Goal: Task Accomplishment & Management: Manage account settings

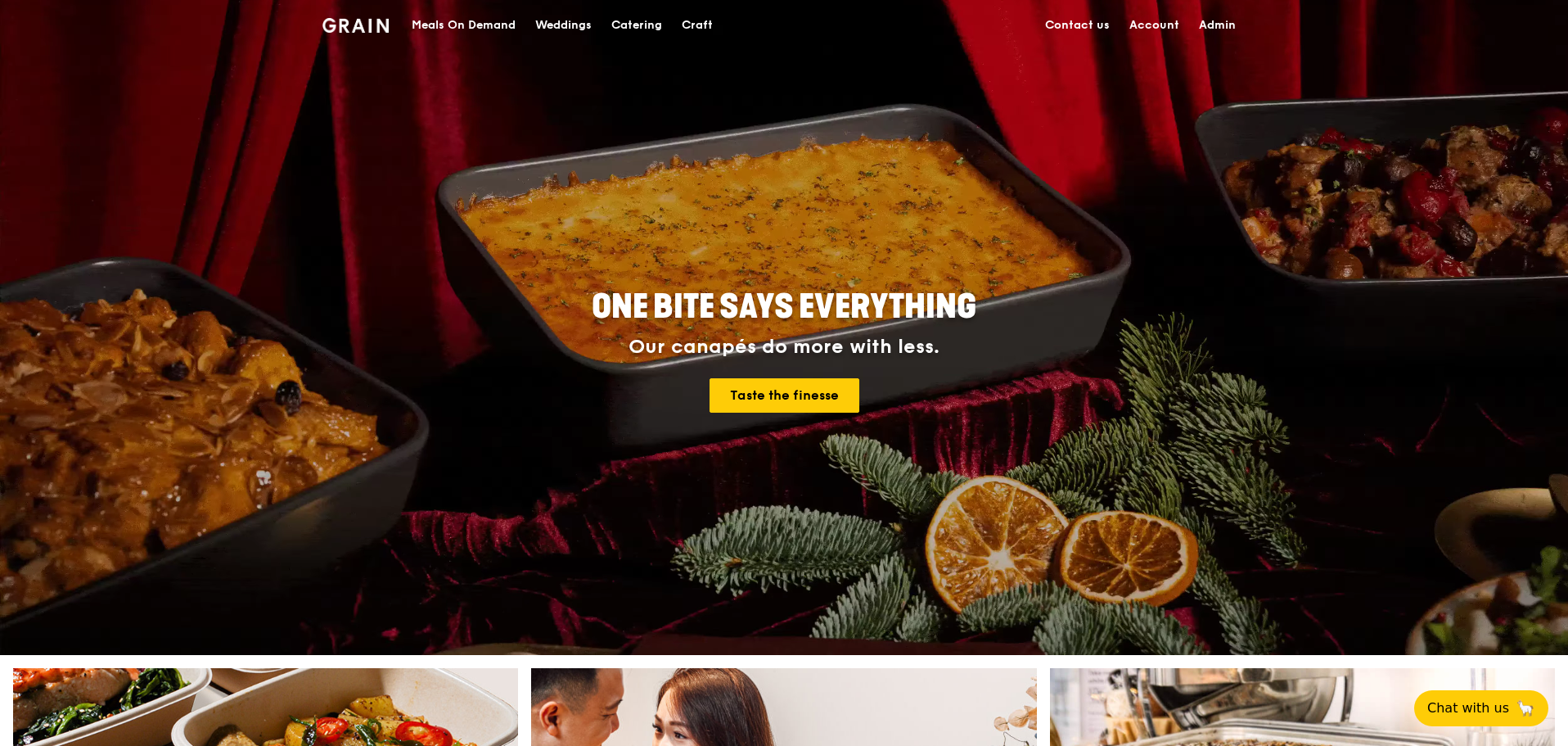
click at [436, 21] on div "Meals On Demand" at bounding box center [463, 25] width 104 height 49
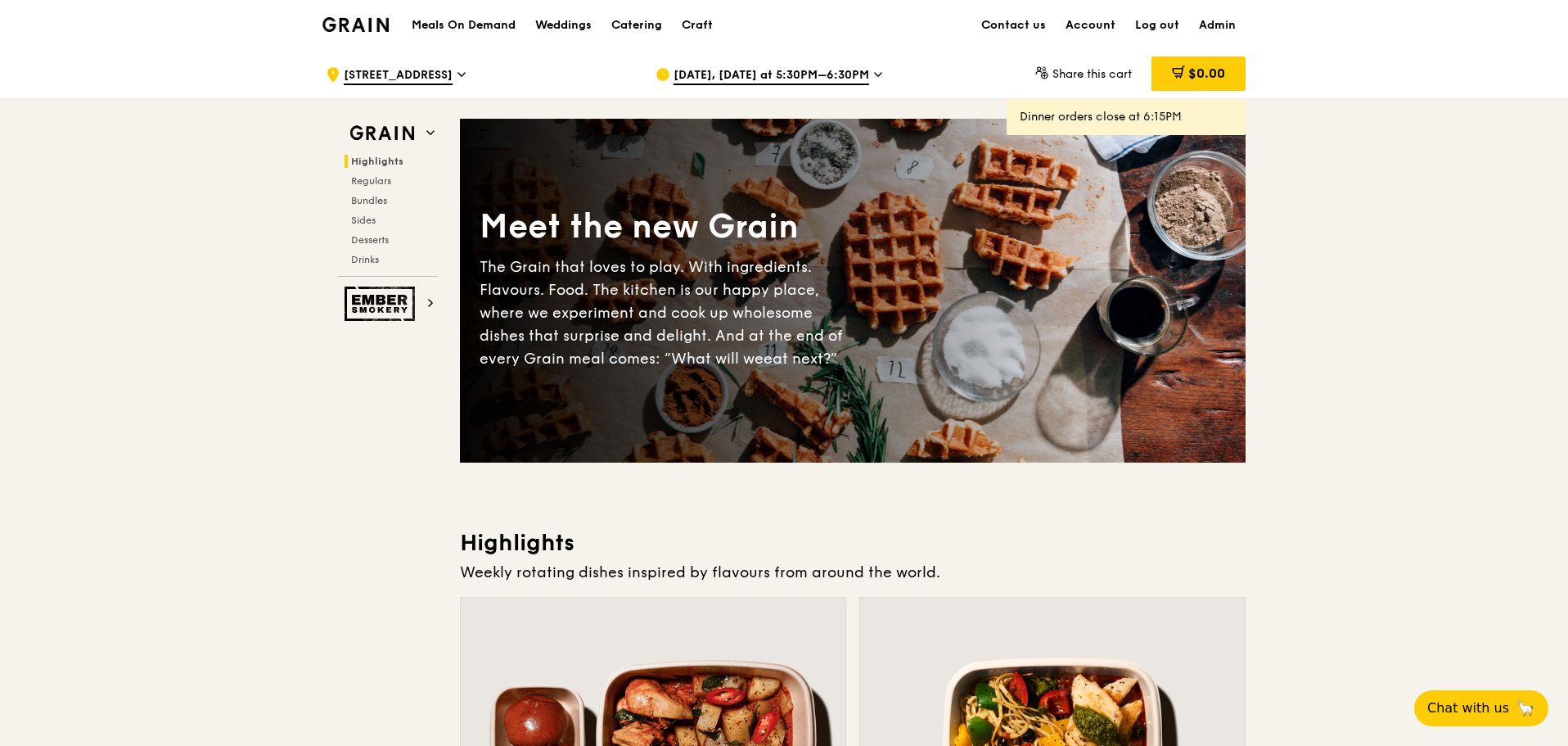
click at [728, 57] on div "Sep 8, Today at 5:30PM–6:30PM" at bounding box center [807, 74] width 304 height 49
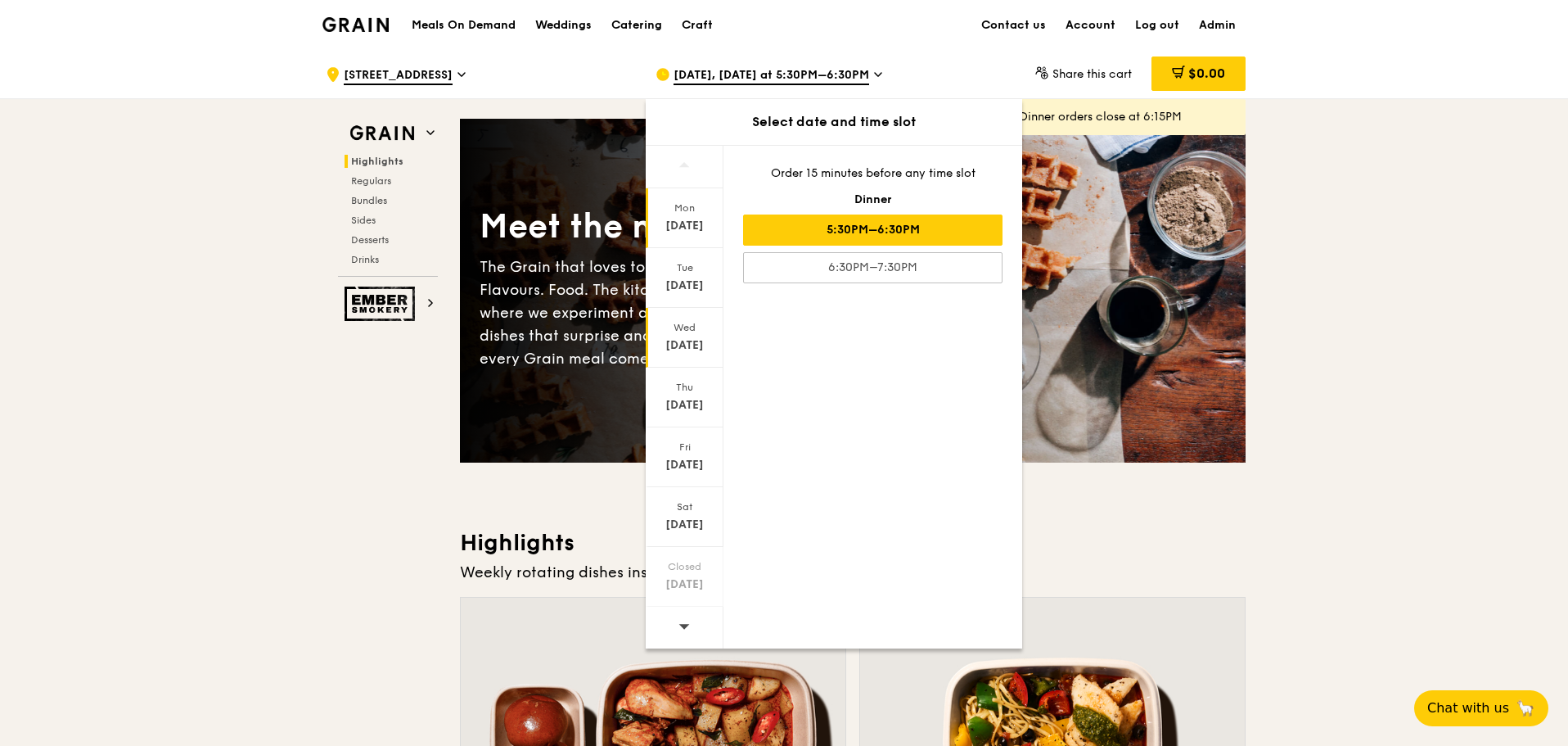
click at [687, 340] on div "Sep 10" at bounding box center [684, 345] width 73 height 16
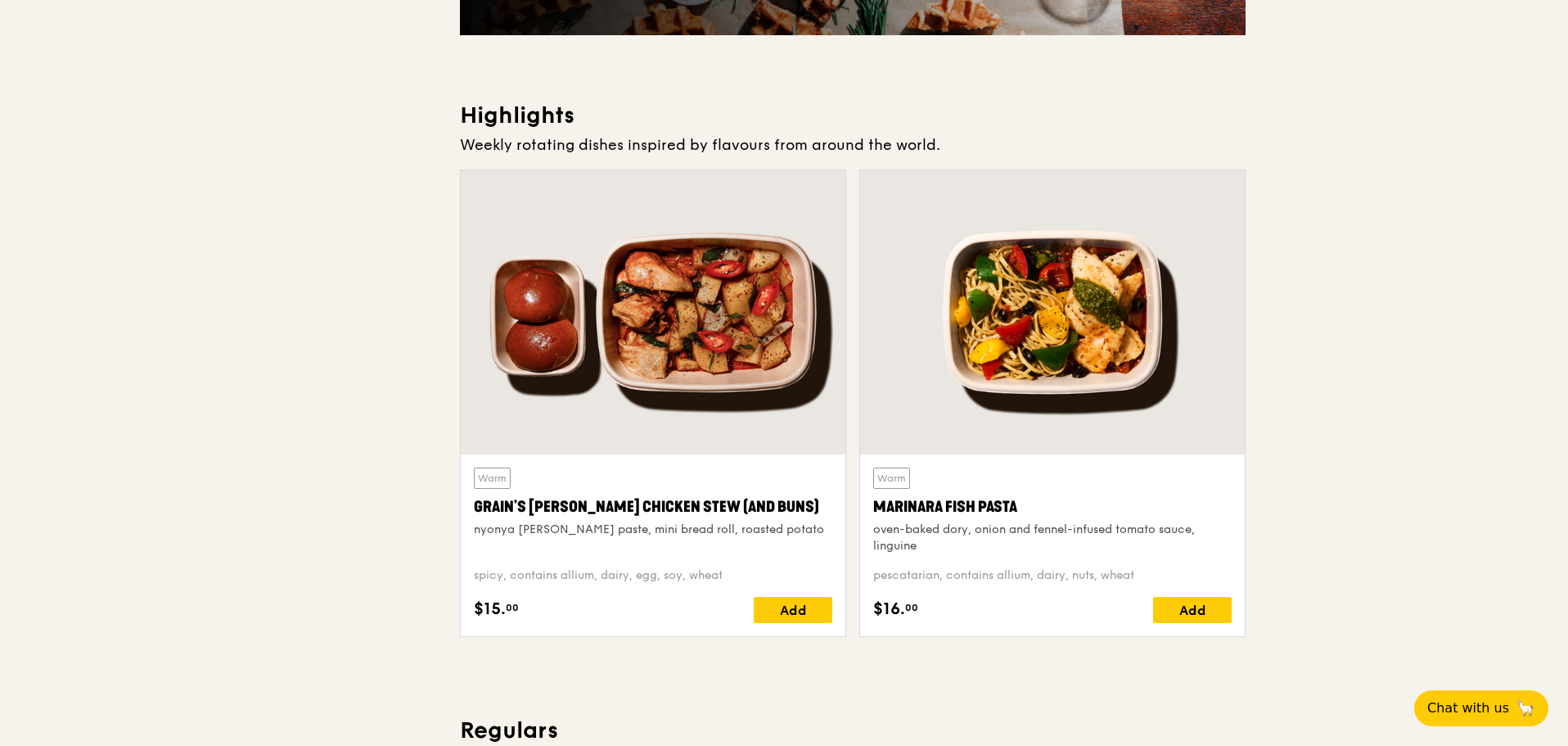
scroll to position [491, 0]
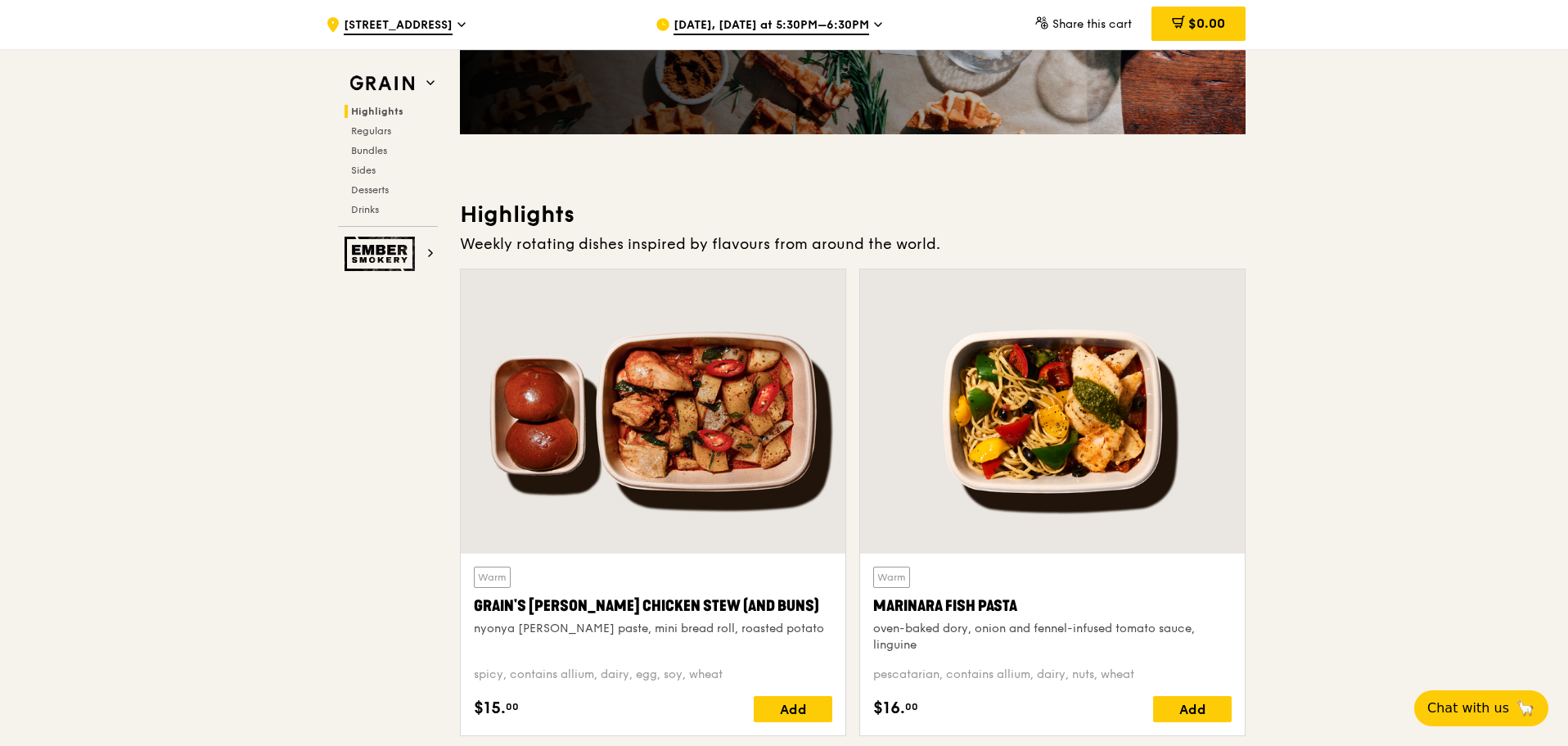
scroll to position [0, 0]
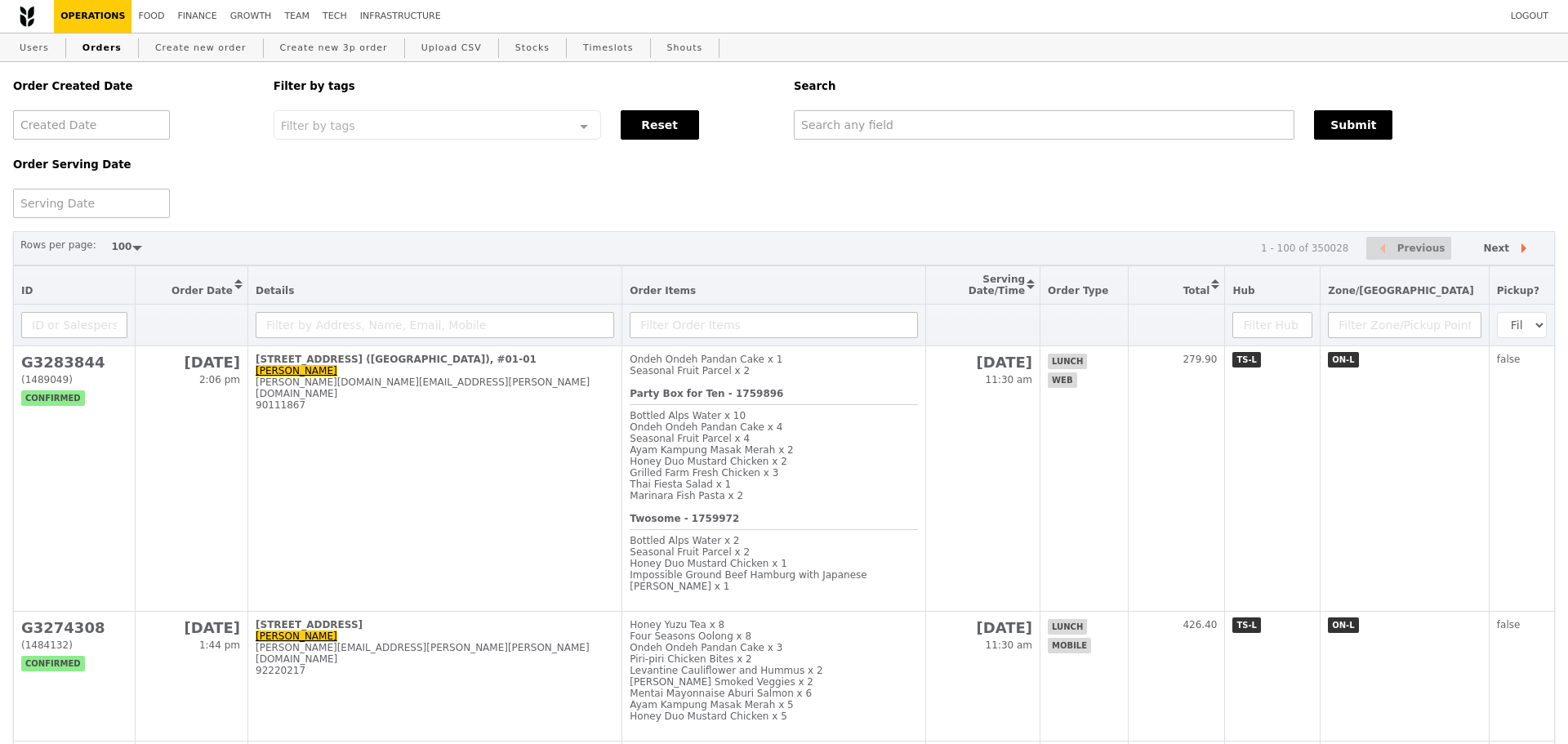
select select "100"
type input "[PERSON_NAME]"
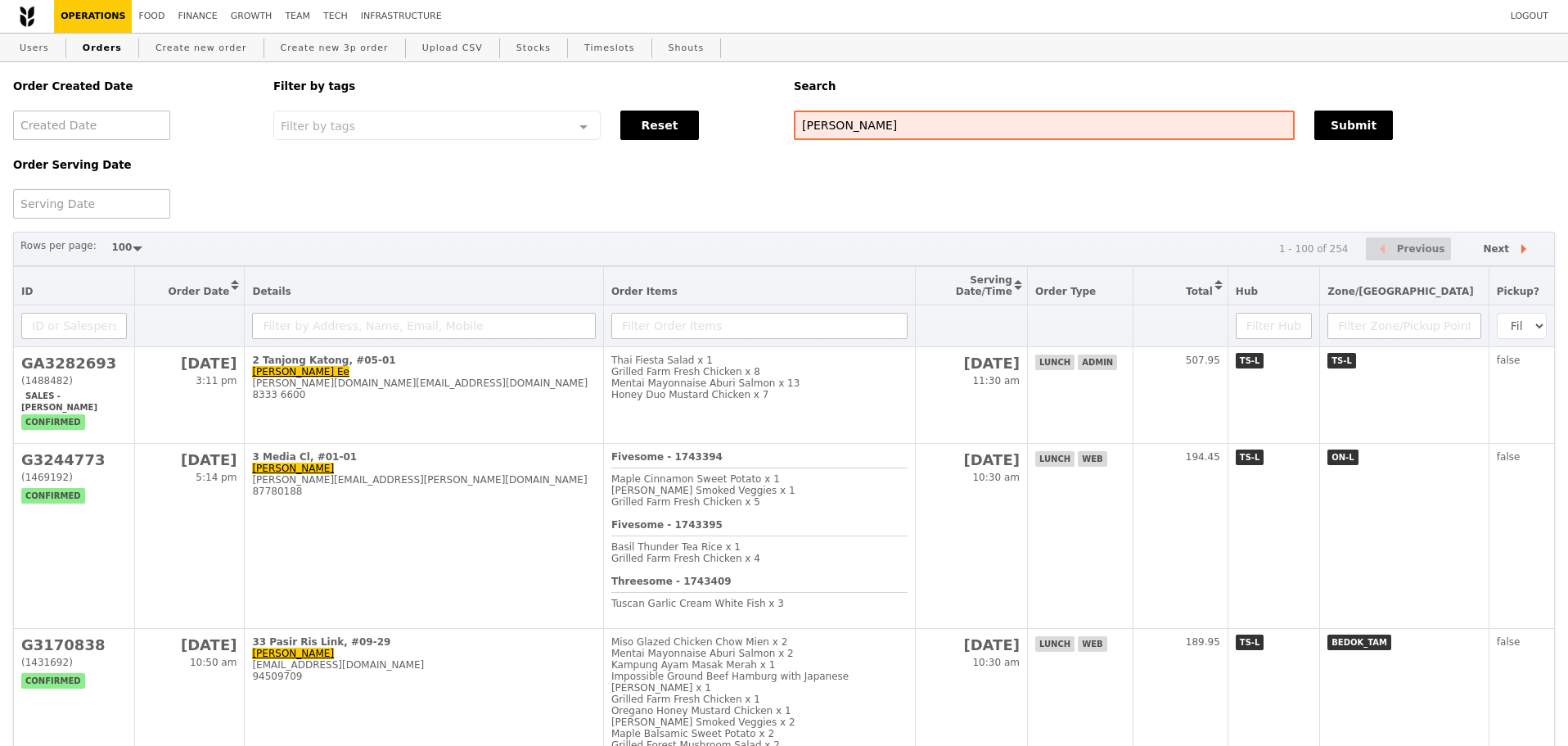
click at [1045, 208] on div "Order Created Date Order Serving Date Filter by tags Filter by tags Meal_Plan W…" at bounding box center [784, 140] width 1561 height 156
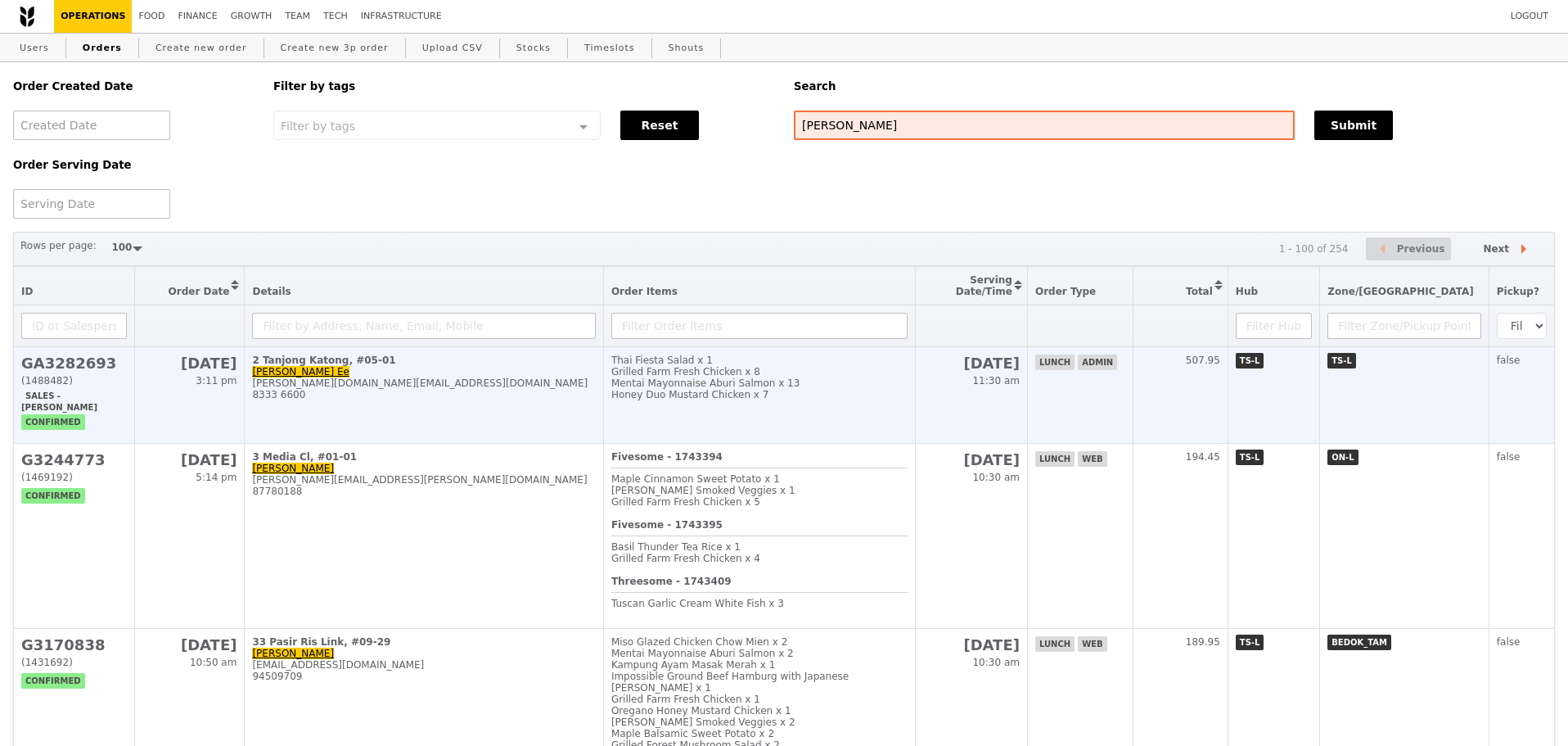
click at [1019, 362] on h2 "[DATE]" at bounding box center [971, 363] width 96 height 17
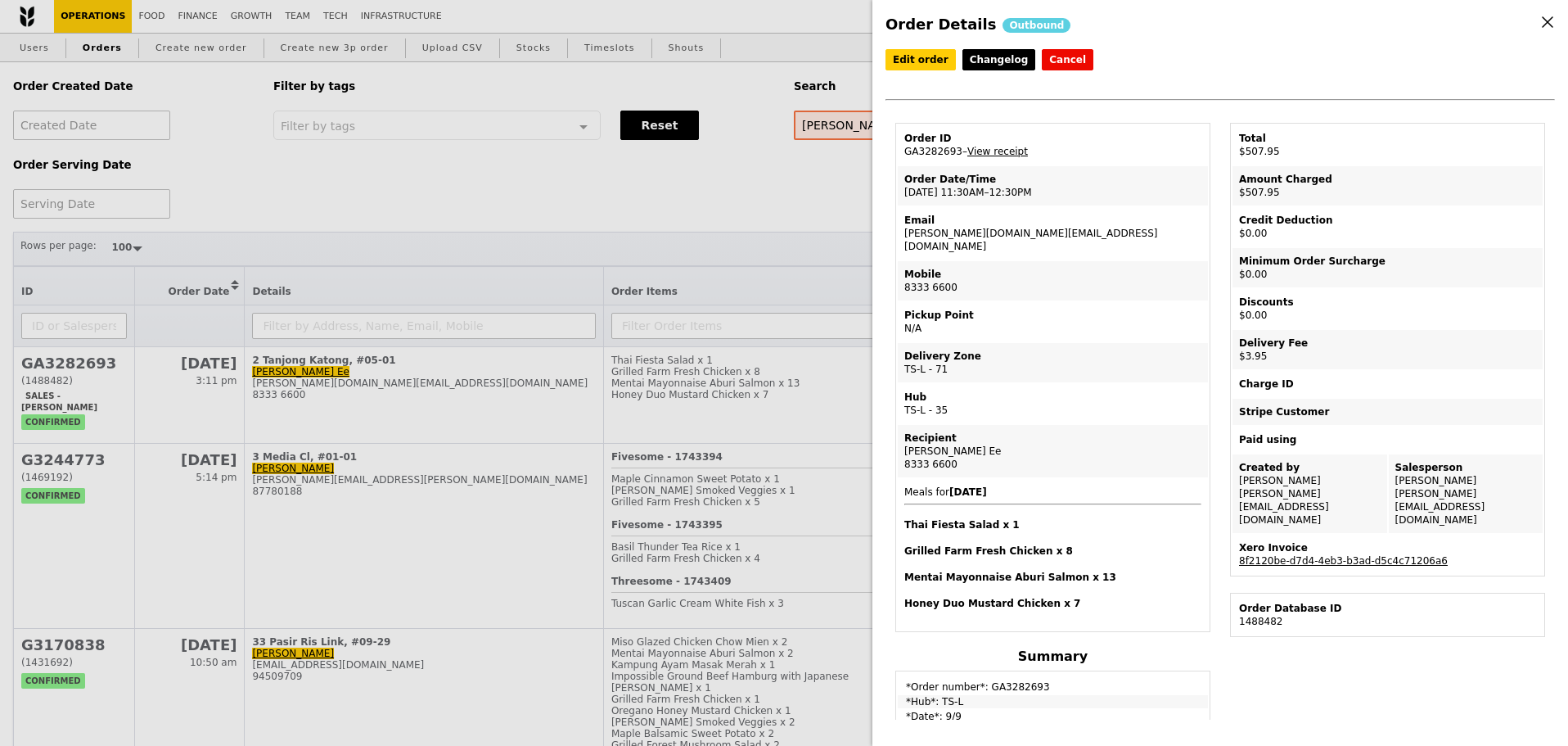
click at [726, 203] on div "Order Details Outbound Edit order Changelog Cancel Order ID GA3282693 – View re…" at bounding box center [784, 373] width 1568 height 746
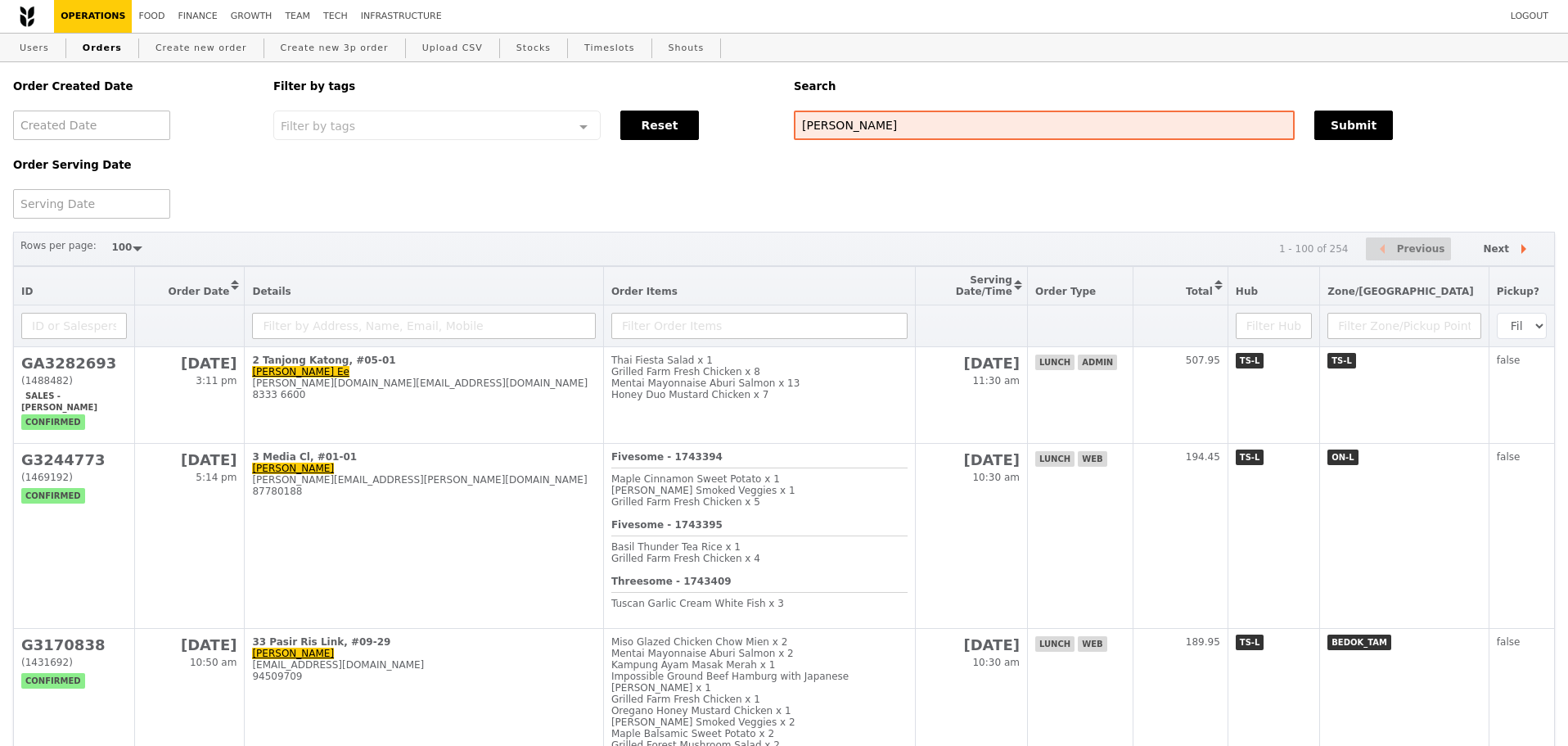
click at [735, 213] on div "Order Created Date Order Serving Date Filter by tags Filter by tags Meal_Plan W…" at bounding box center [784, 140] width 1561 height 156
click at [743, 219] on div "Order Created Date Order Serving Date Filter by tags Filter by tags Meal_Plan W…" at bounding box center [784, 140] width 1561 height 156
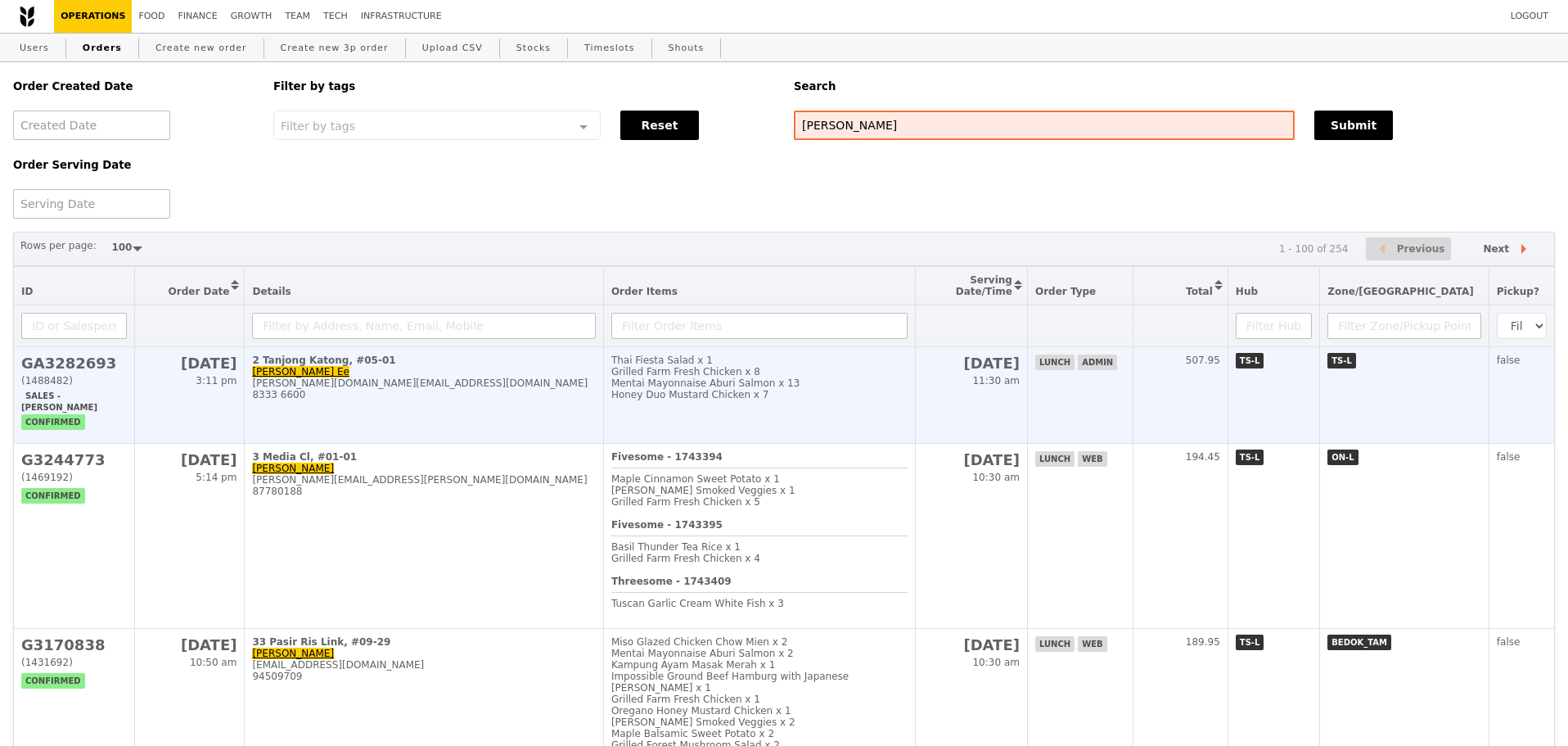
click at [773, 435] on td "Thai Fiesta Salad x 1 Grilled Farm Fresh Chicken x 8 Mentai Mayonnaise Aburi Sa…" at bounding box center [758, 395] width 312 height 96
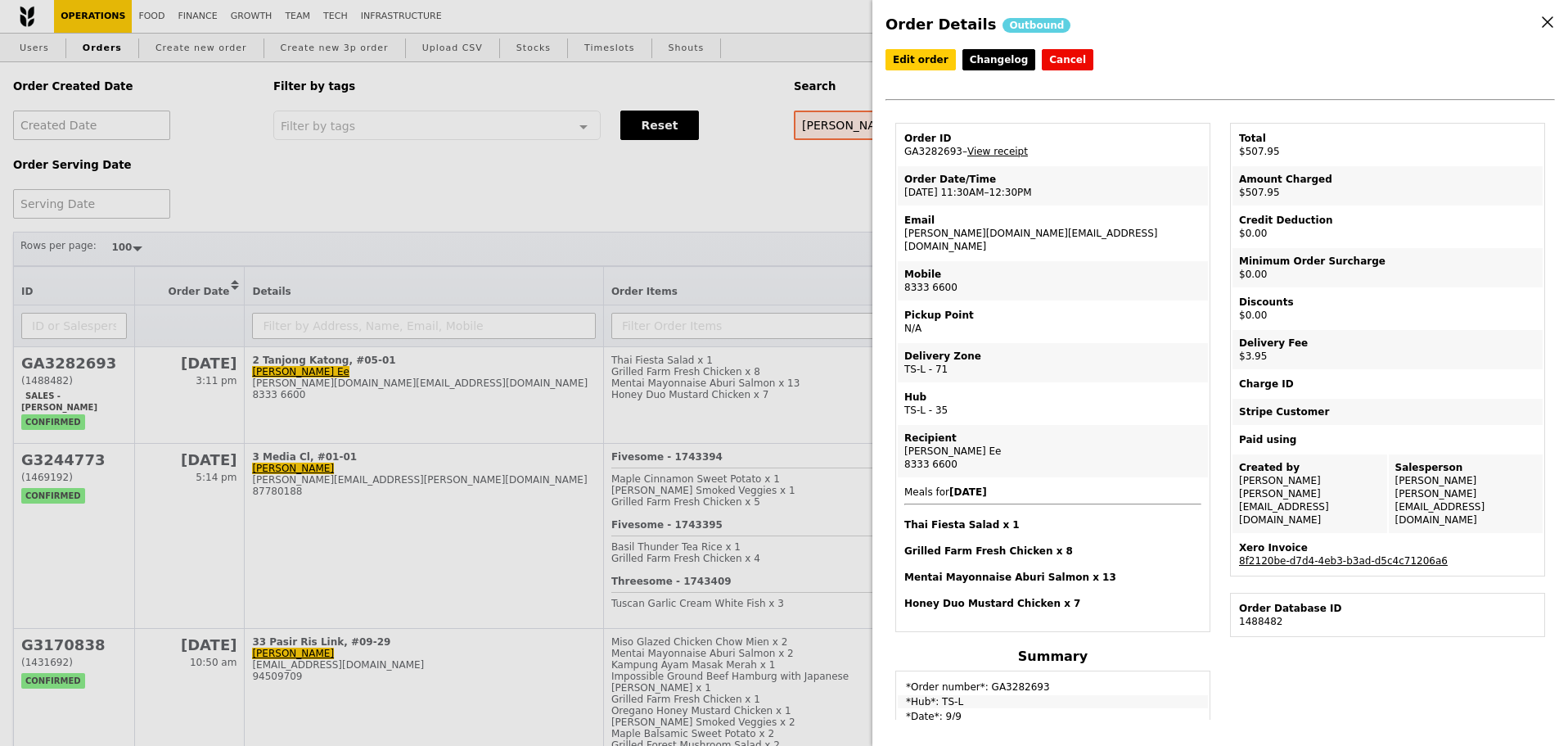
scroll to position [328, 0]
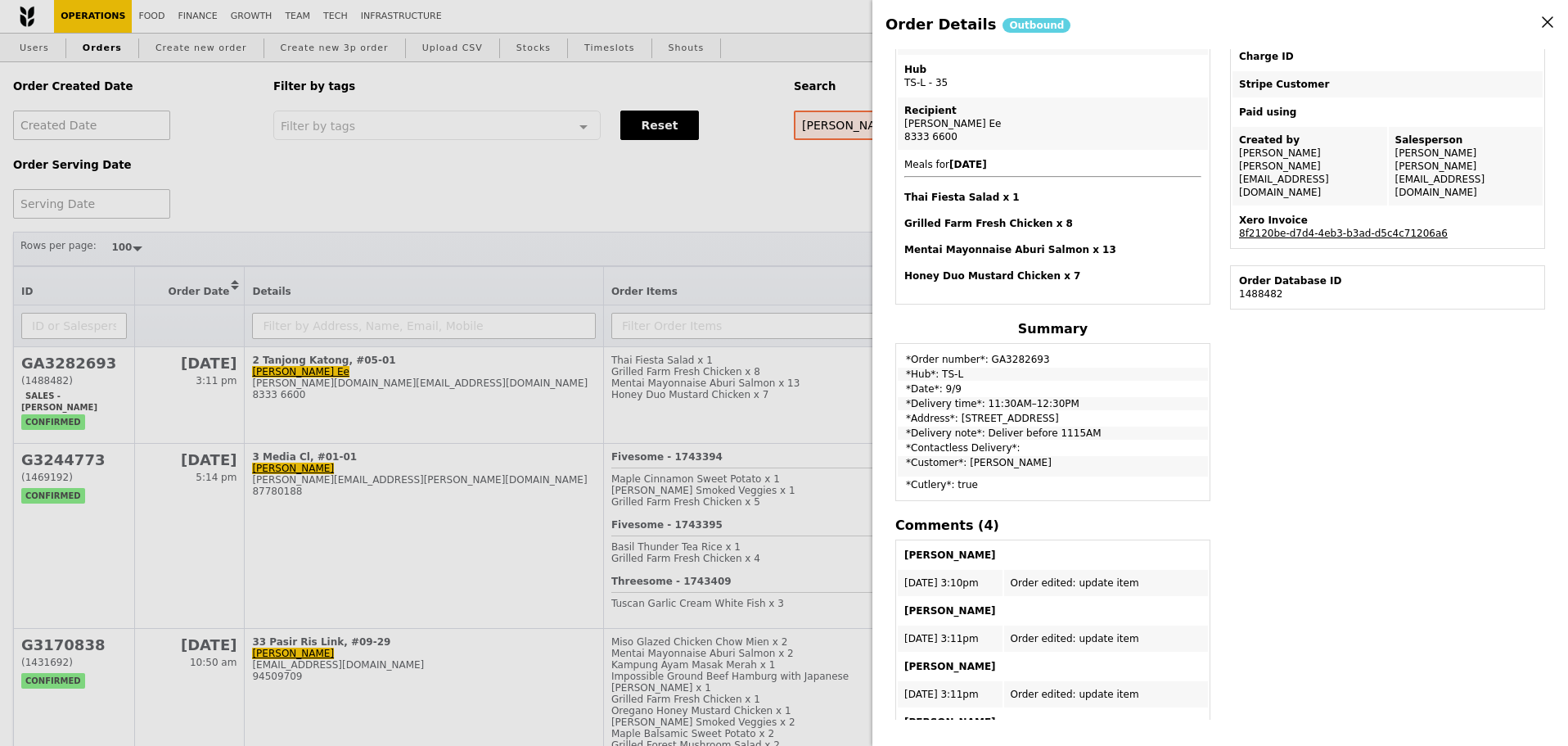
click at [1241, 420] on div "Edit order Changelog Cancel Order ID GA3282693 – View receipt Order Date/Time […" at bounding box center [1219, 384] width 670 height 671
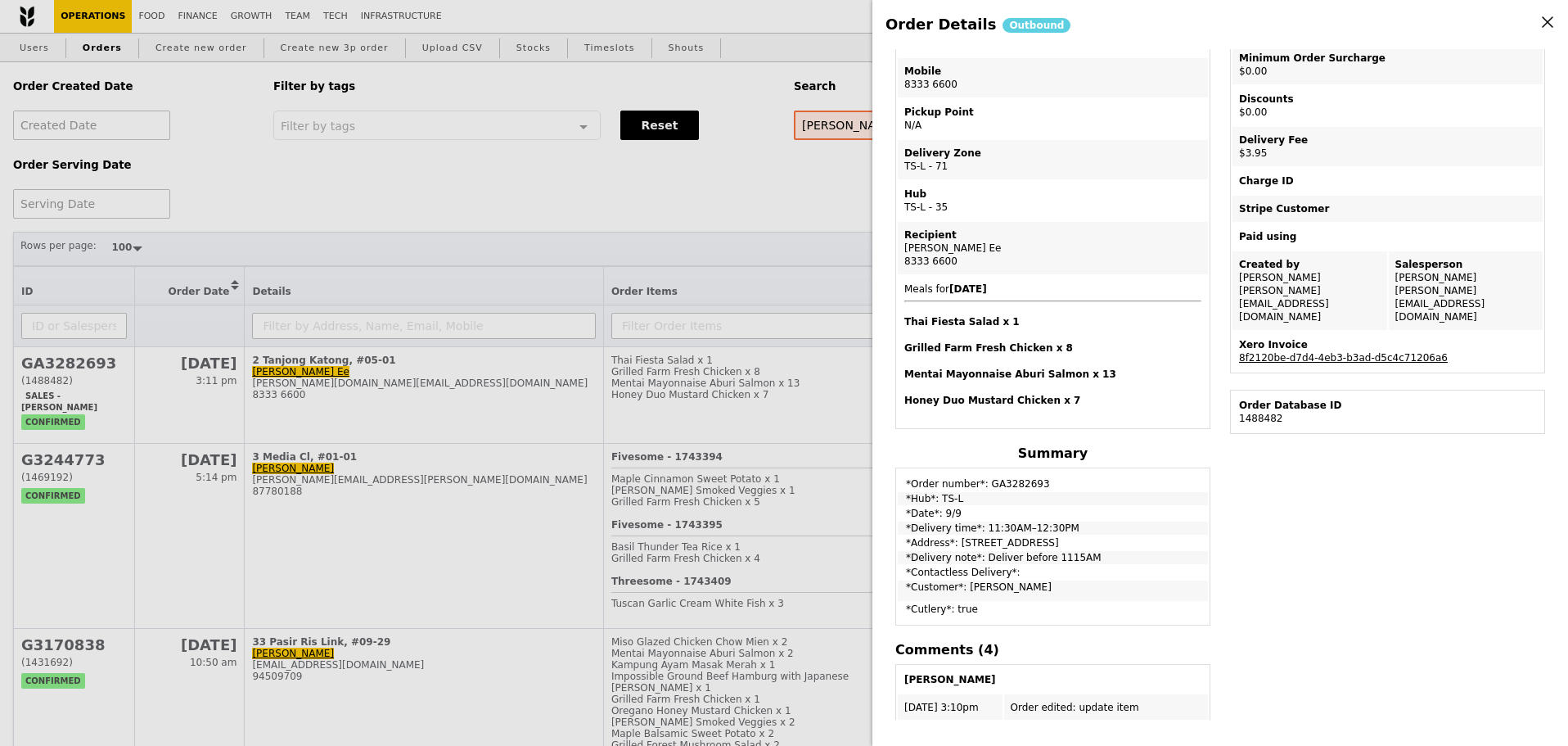
scroll to position [0, 0]
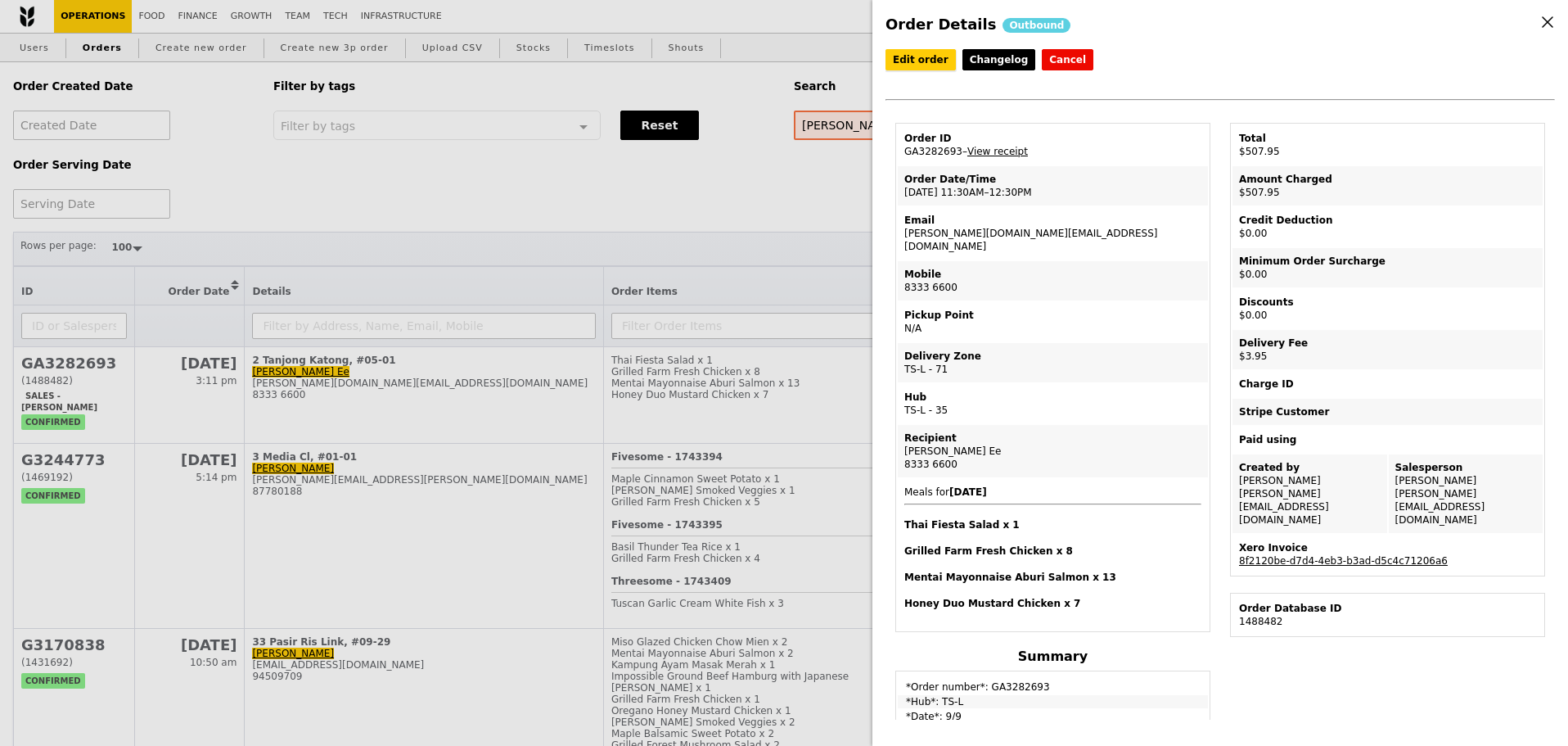
click at [923, 65] on link "Edit order" at bounding box center [920, 59] width 70 height 21
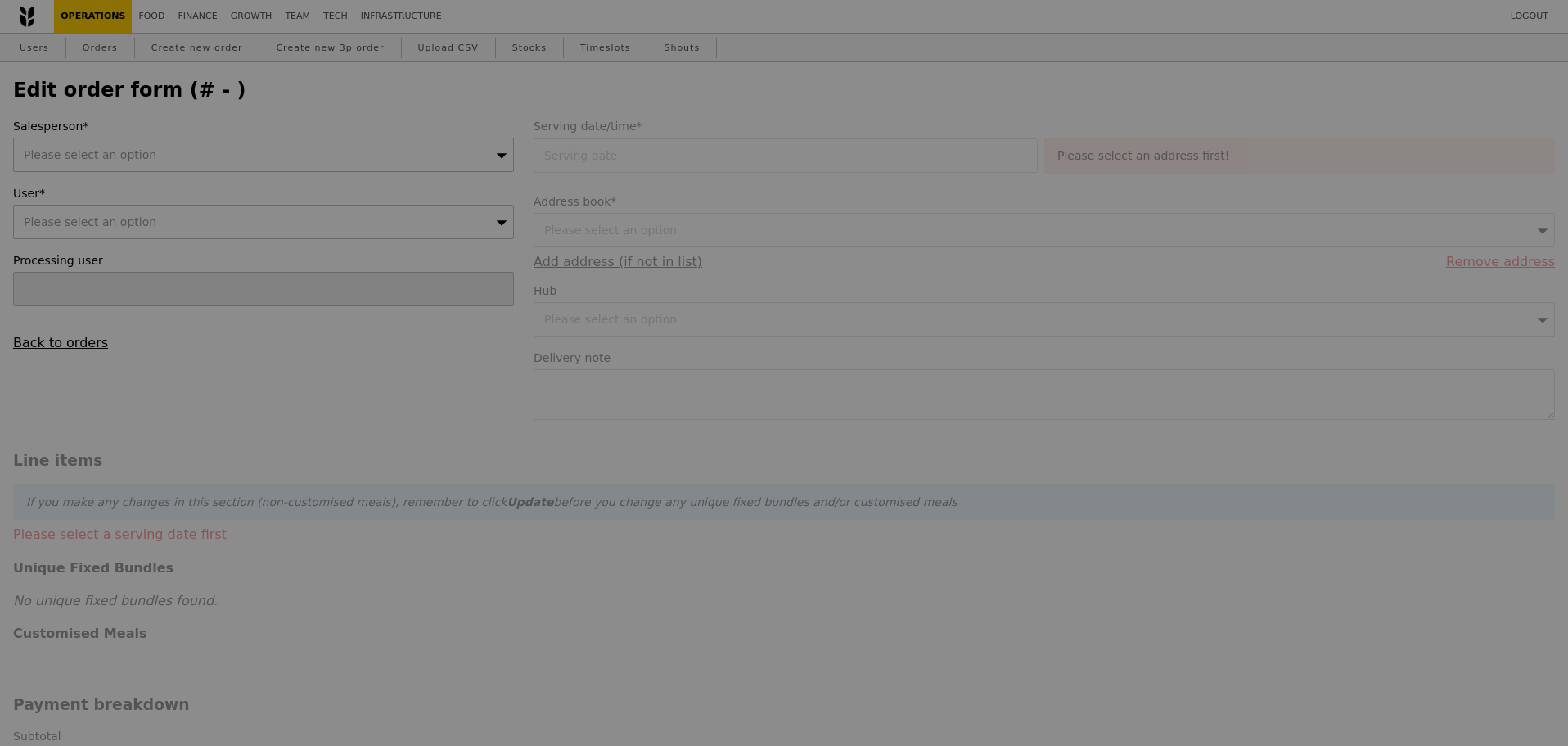
type input "[DATE]"
type textarea "Deliver before 1115AM"
type input "504.00"
type input "3.62"
type input "3.95"
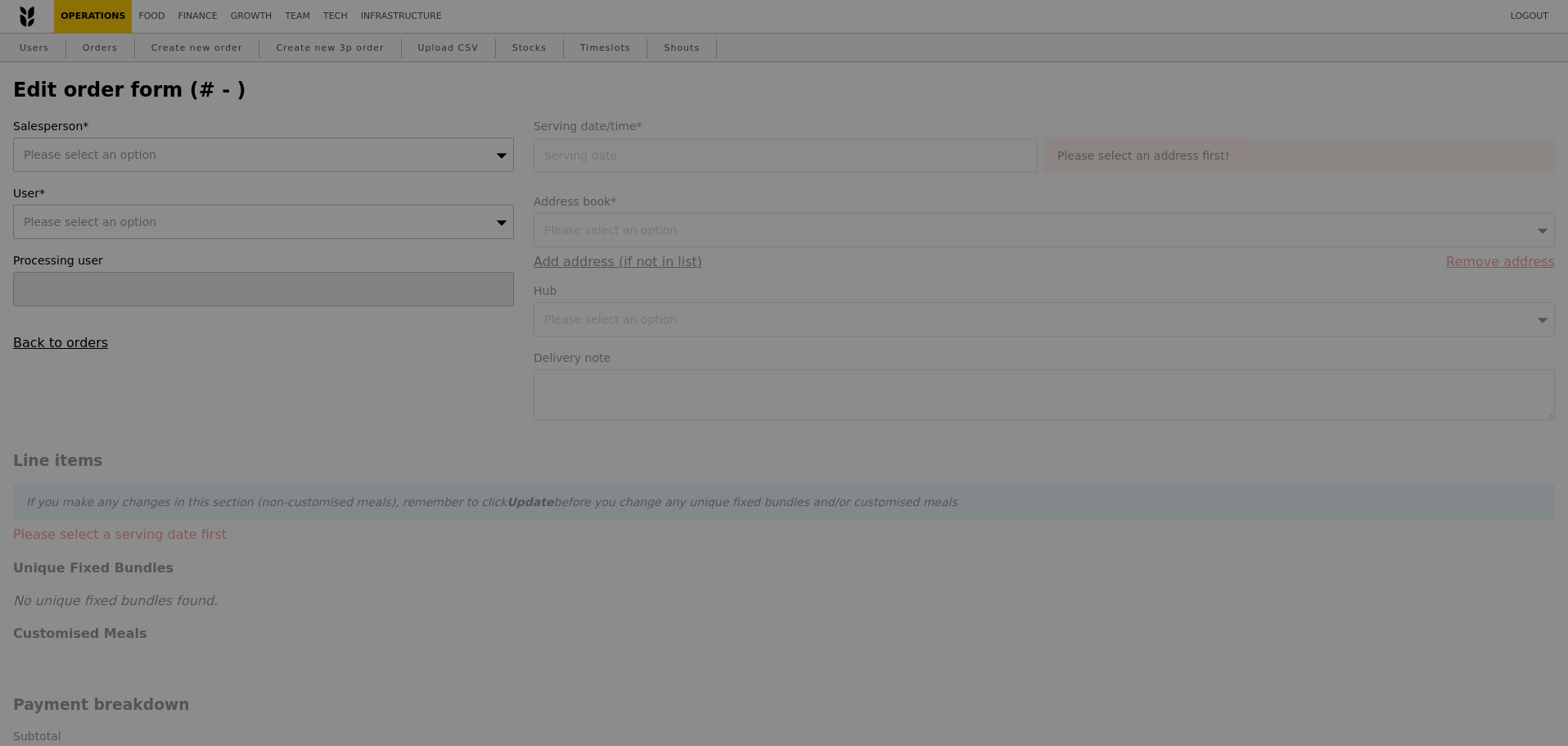
type input "507.95"
checkbox input "true"
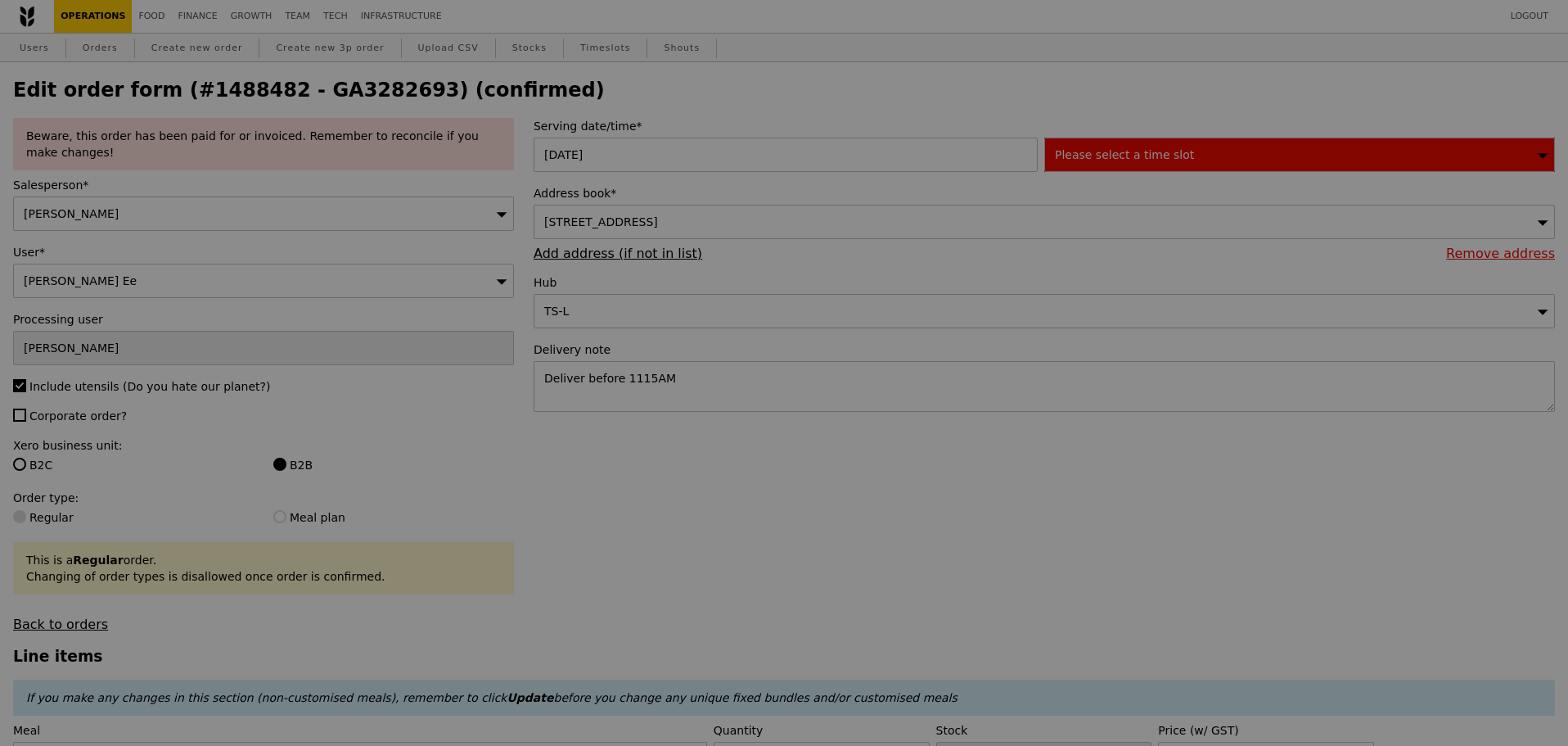
type input "495"
type input "459"
type input "464"
type input "453"
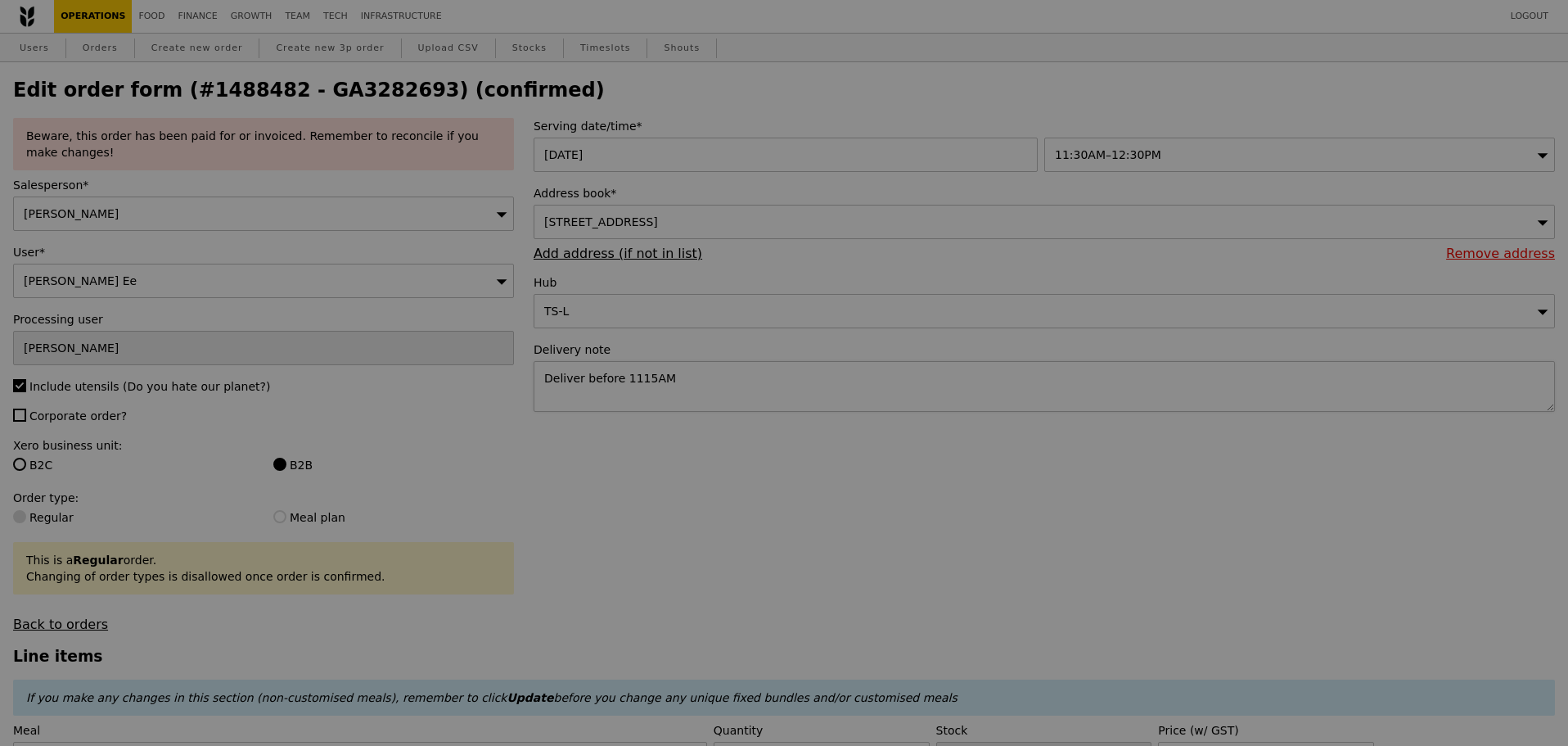
type input "Update"
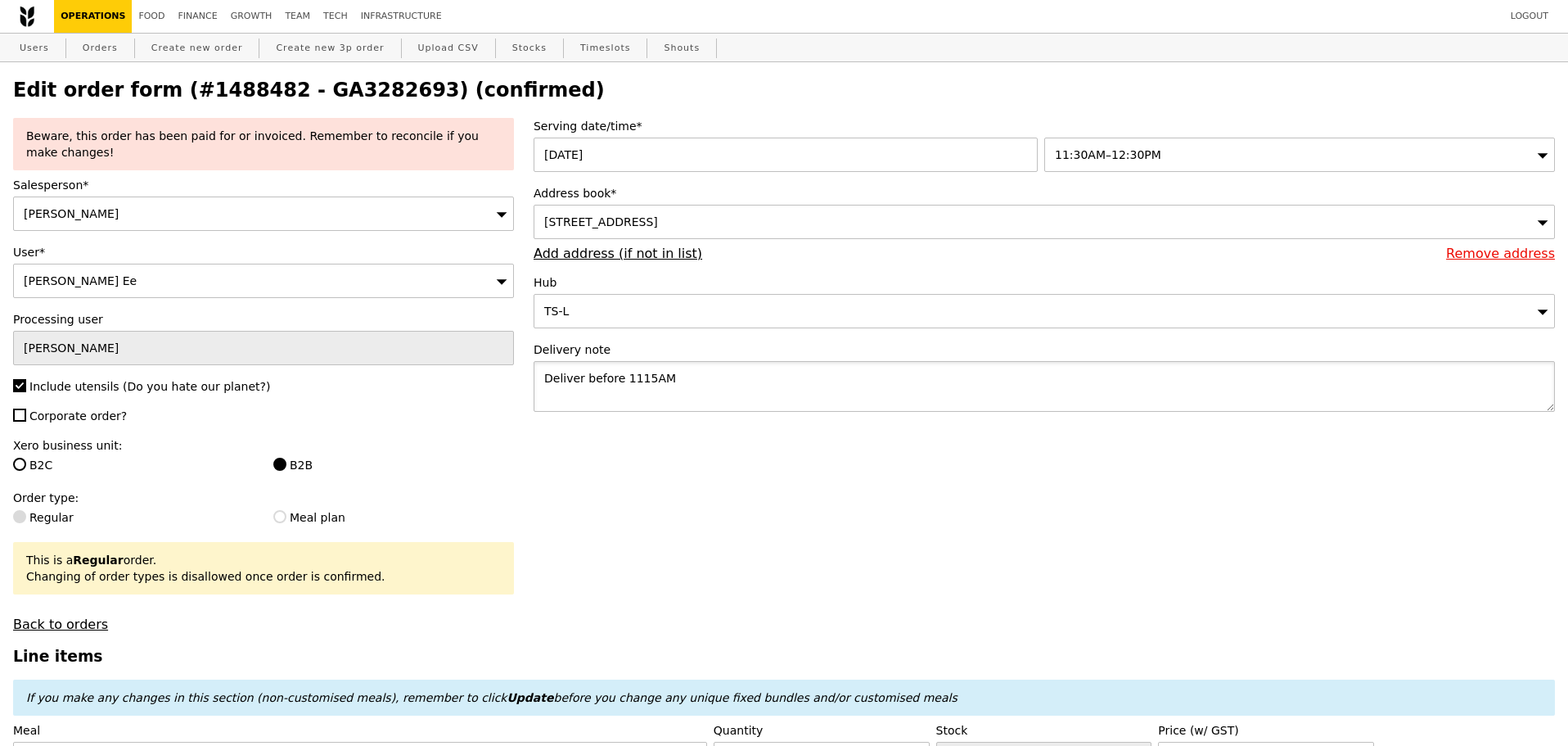
drag, startPoint x: 727, startPoint y: 384, endPoint x: 462, endPoint y: 406, distance: 265.9
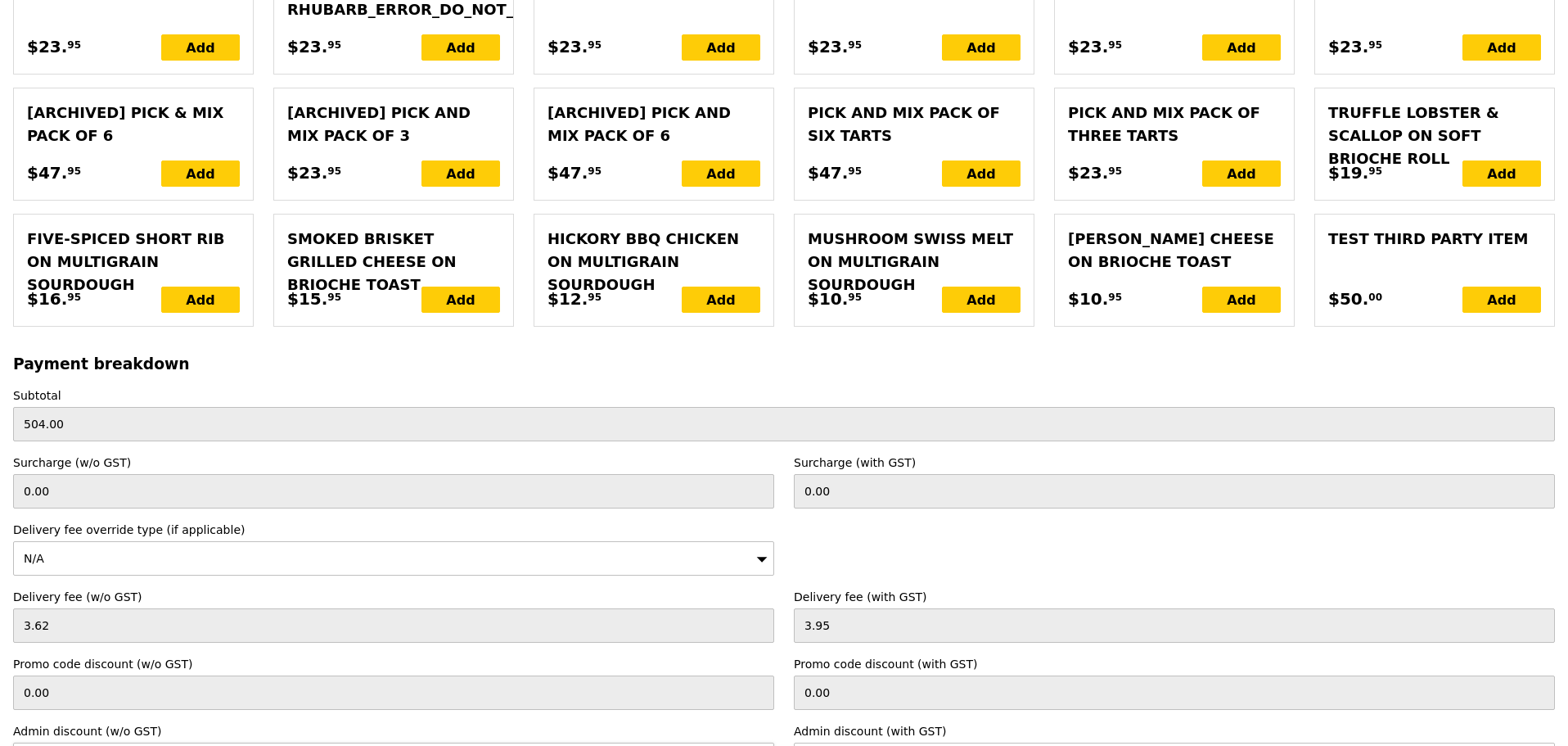
scroll to position [3843, 0]
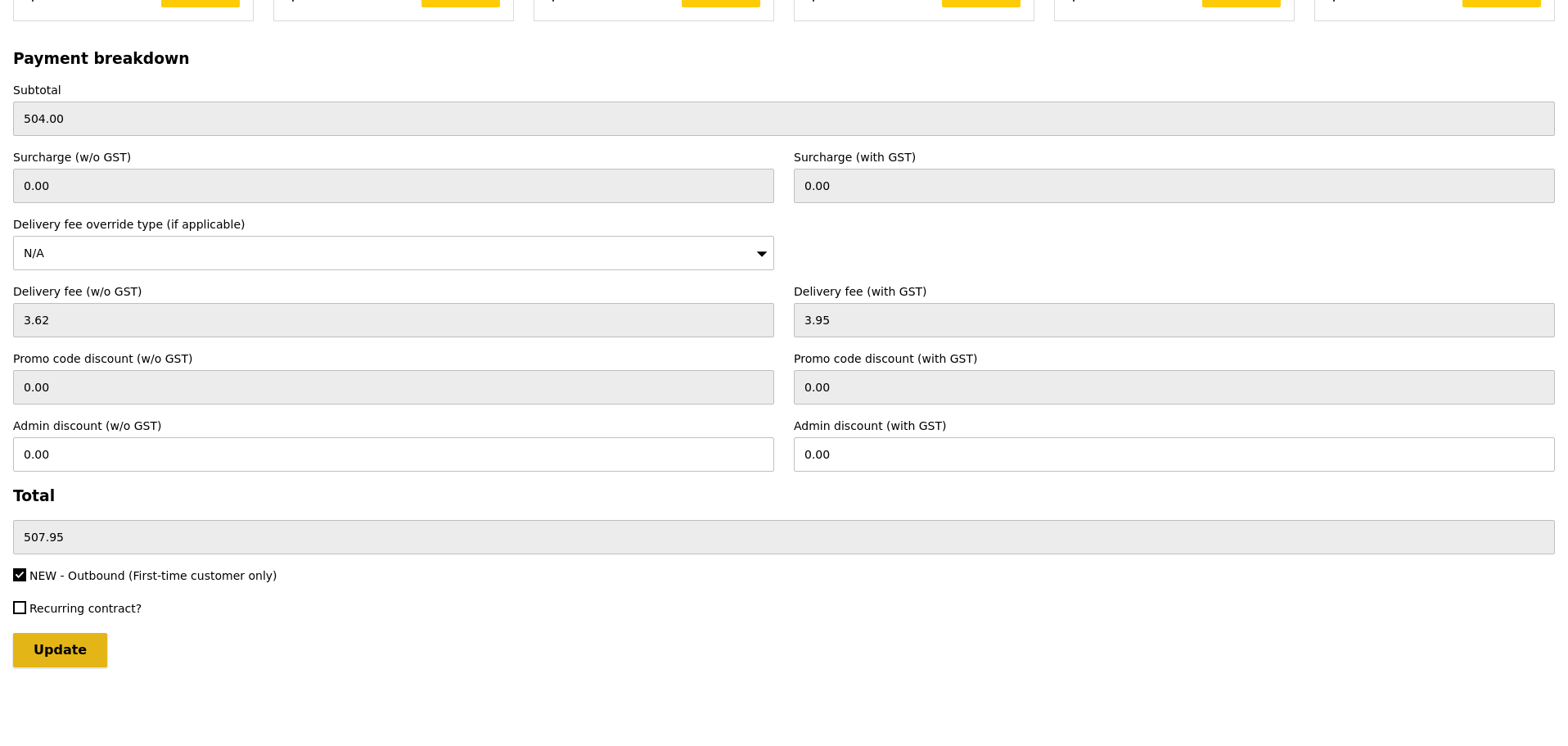
click at [67, 666] on input "Update" at bounding box center [60, 650] width 94 height 35
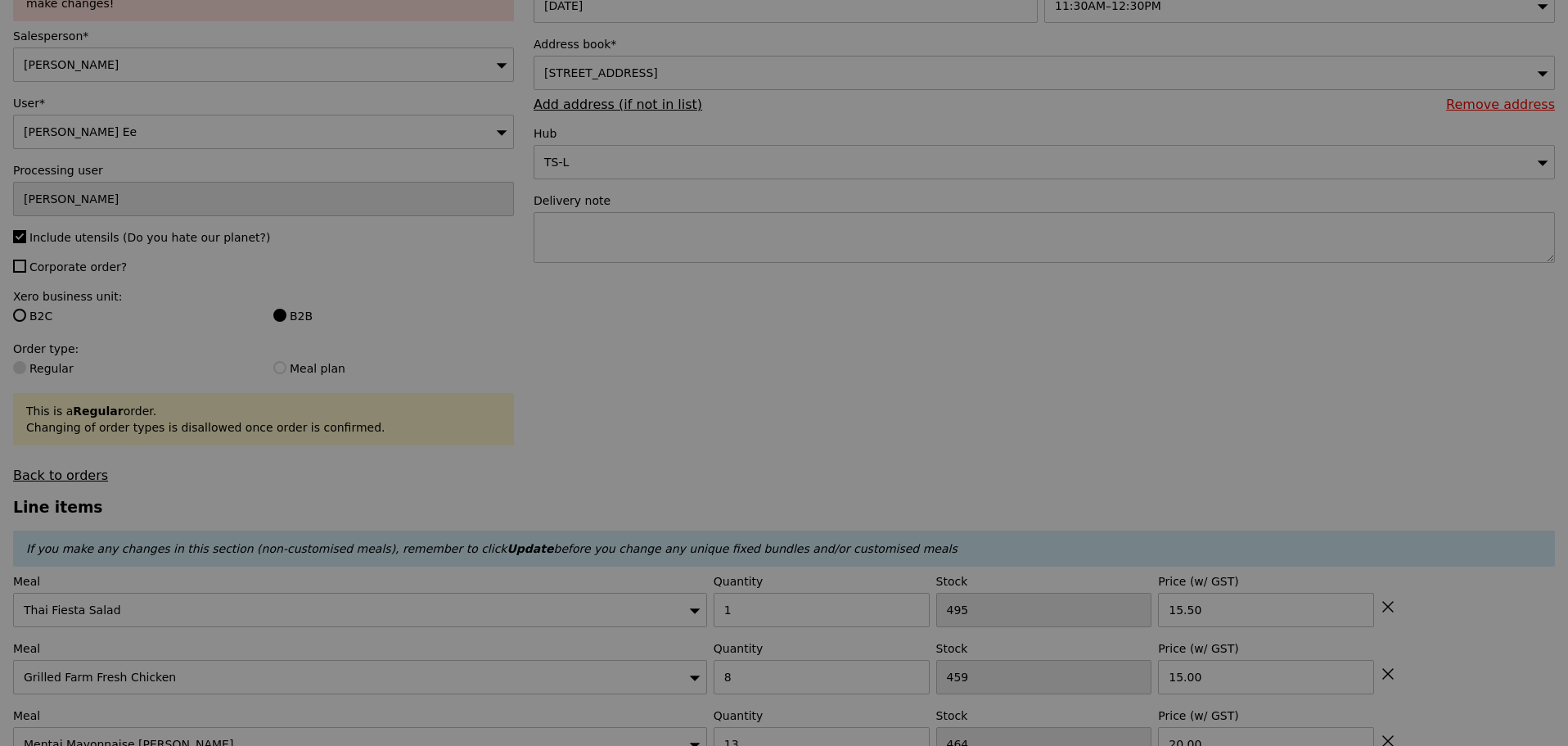
scroll to position [7, 0]
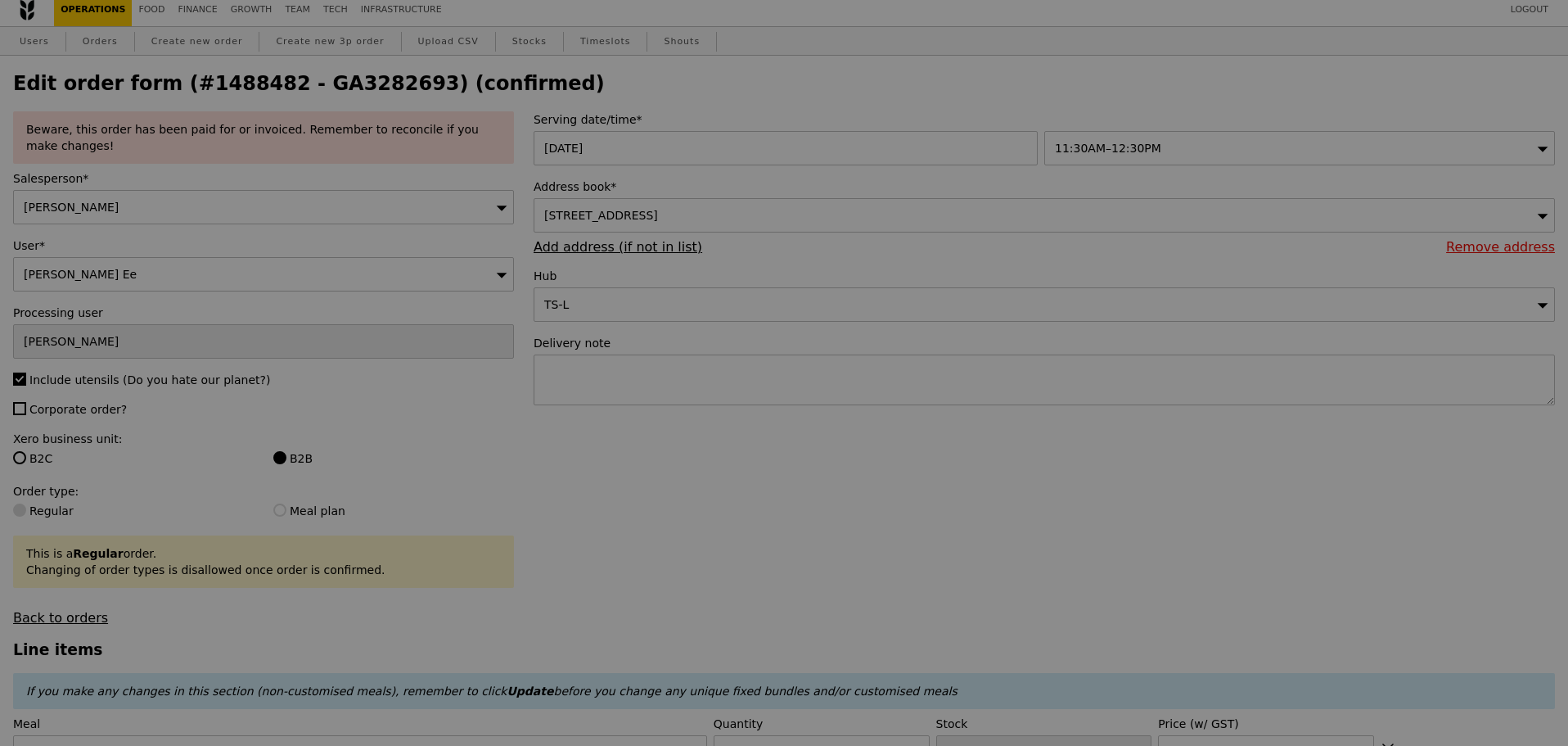
type input "Update"
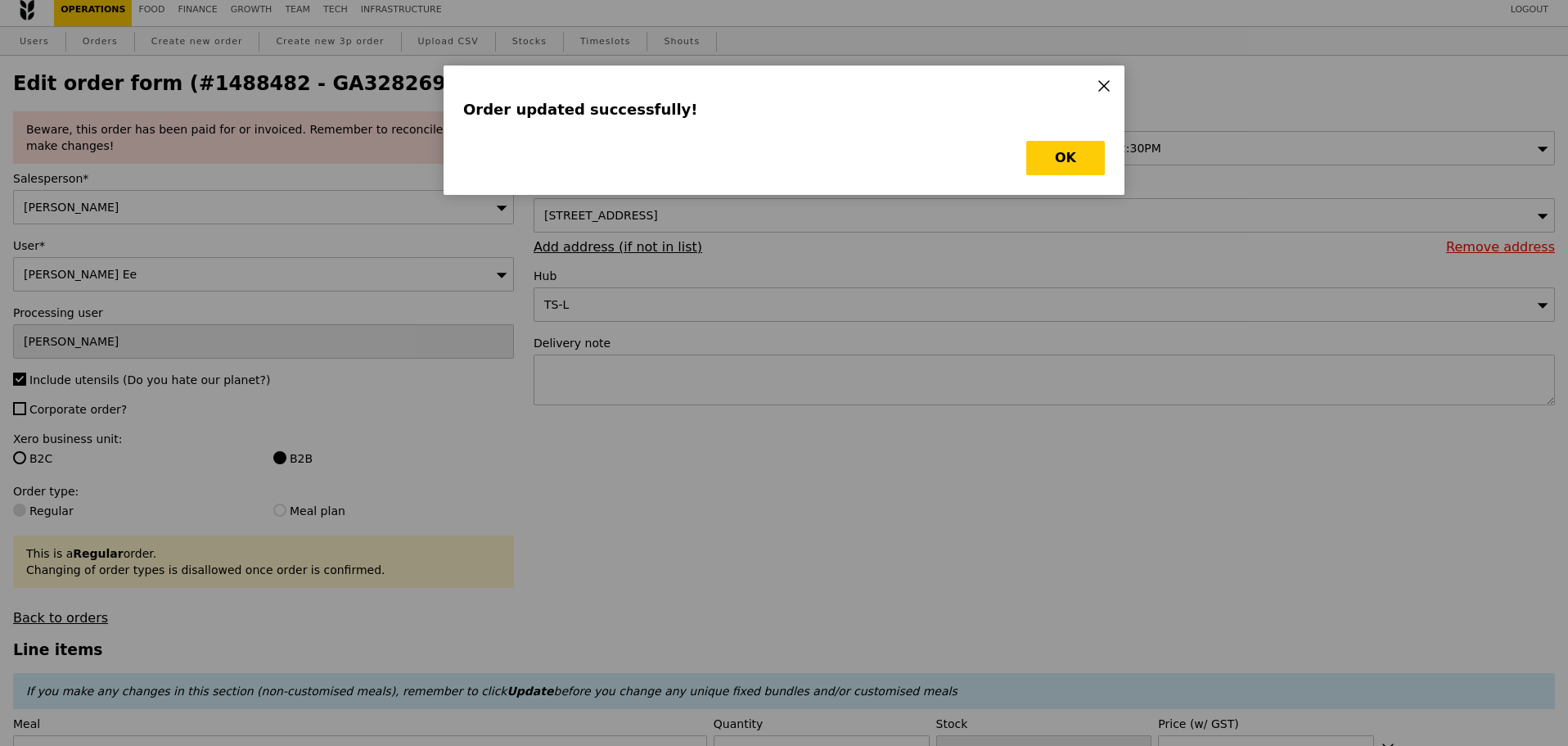
scroll to position [0, 0]
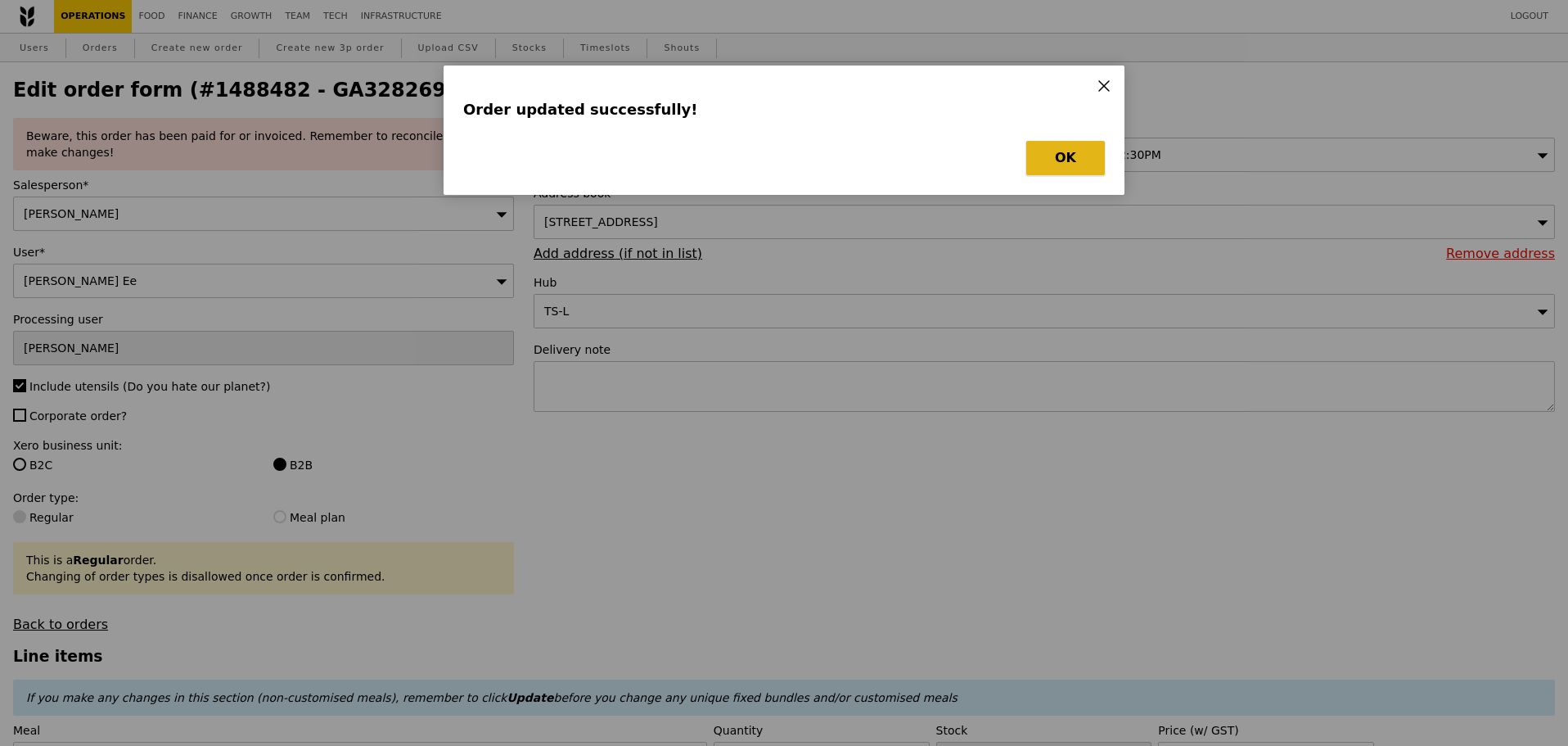
click at [1048, 161] on button "OK" at bounding box center [1065, 158] width 79 height 35
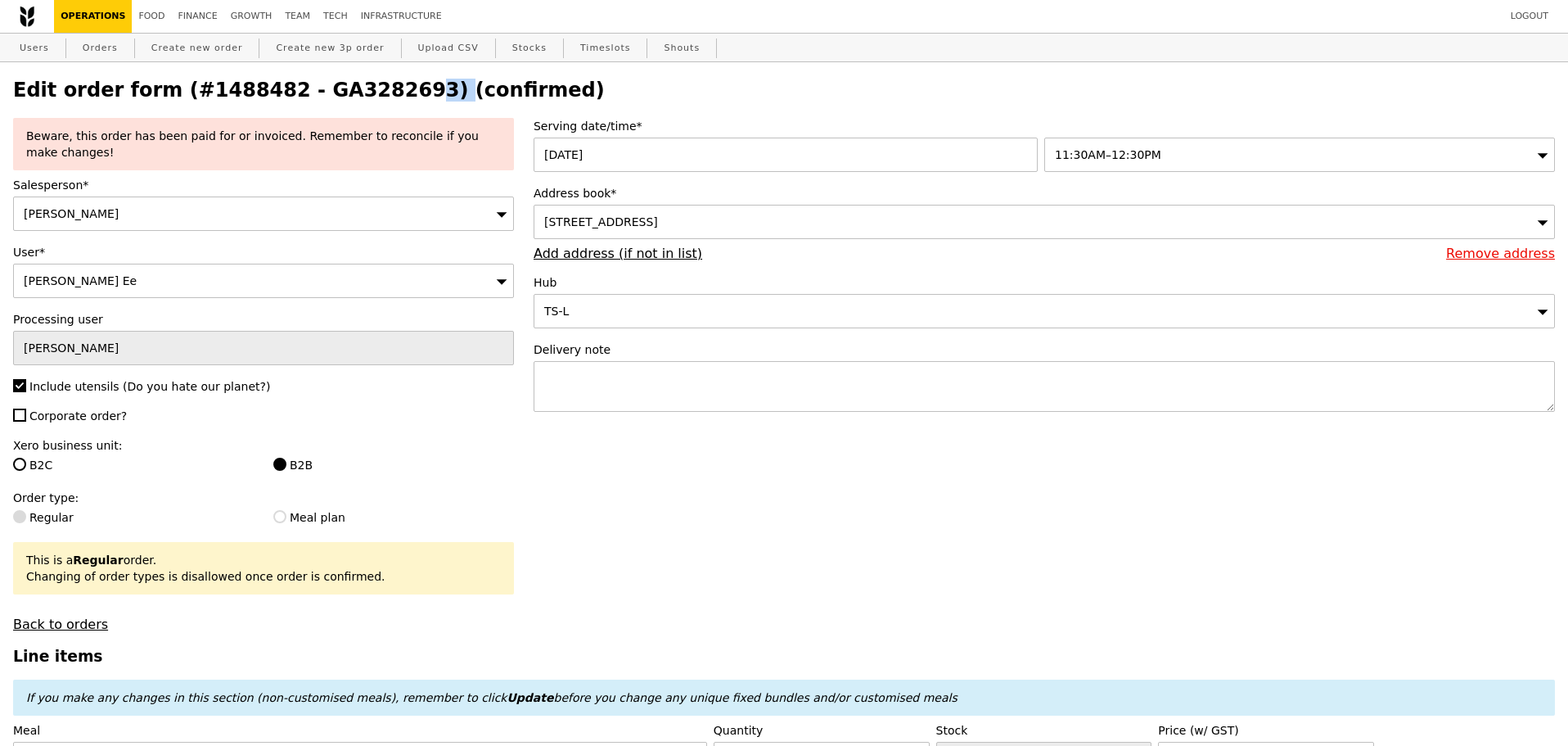
drag, startPoint x: 285, startPoint y: 94, endPoint x: 365, endPoint y: 94, distance: 80.0
click at [365, 94] on h2 "Edit order form (#1488482 - GA3282693) (confirmed)" at bounding box center [784, 90] width 1542 height 23
click at [279, 95] on h2 "Edit order form (#1488482 - GA3282693) (confirmed)" at bounding box center [784, 90] width 1542 height 23
drag, startPoint x: 281, startPoint y: 92, endPoint x: 378, endPoint y: 95, distance: 97.0
click at [382, 95] on h2 "Edit order form (#1488482 - GA3282693) (confirmed)" at bounding box center [784, 90] width 1542 height 23
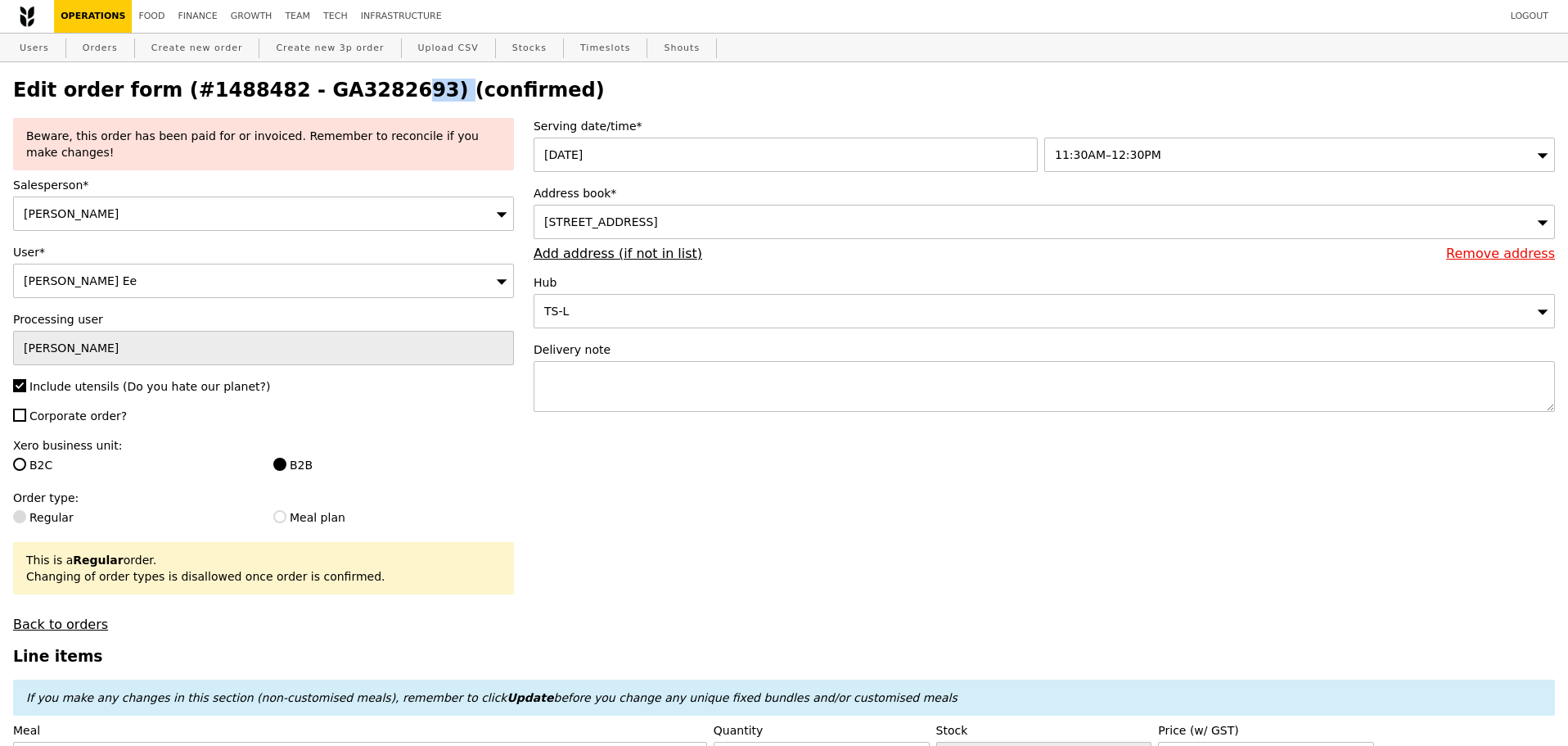
copy h2 "GA3282693"
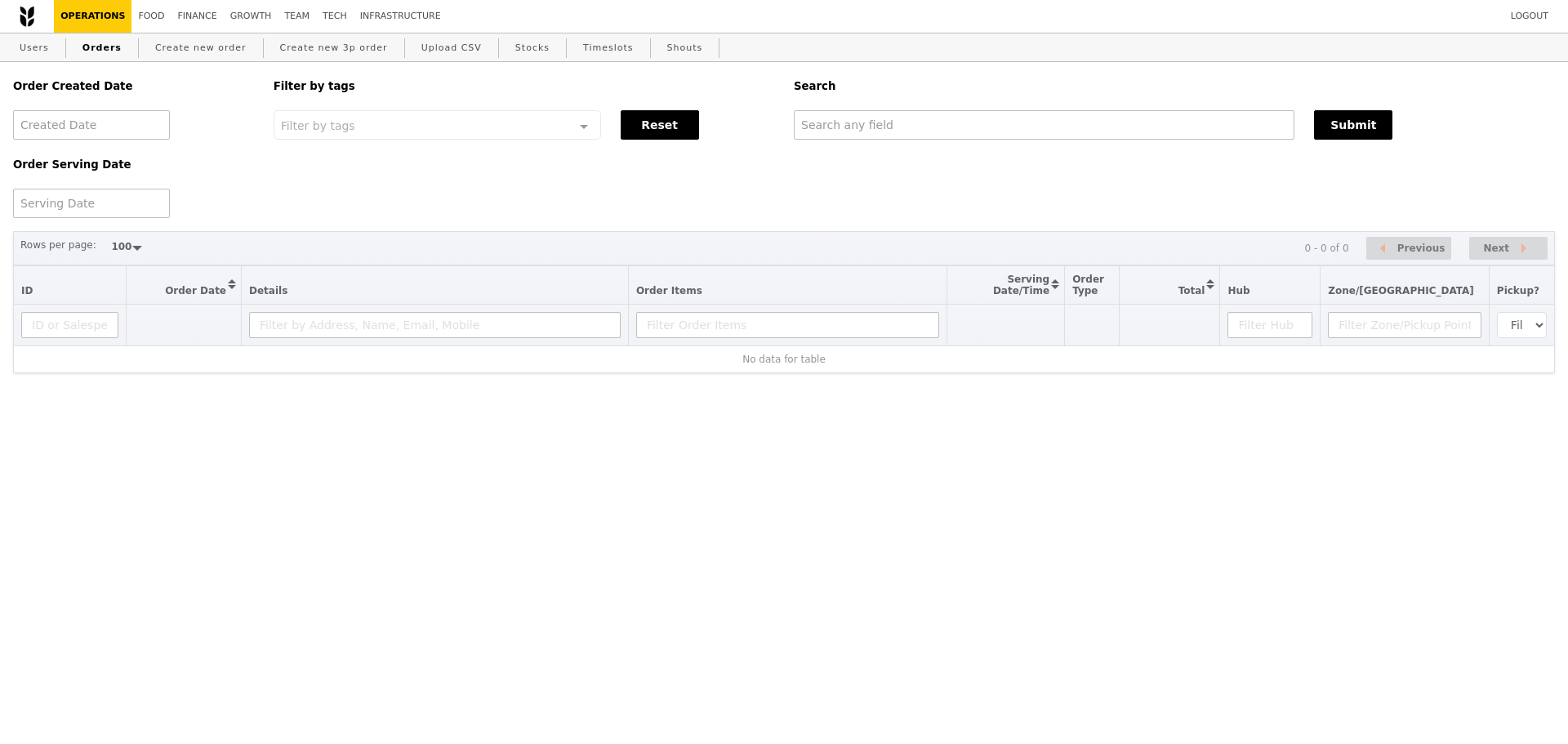
select select "100"
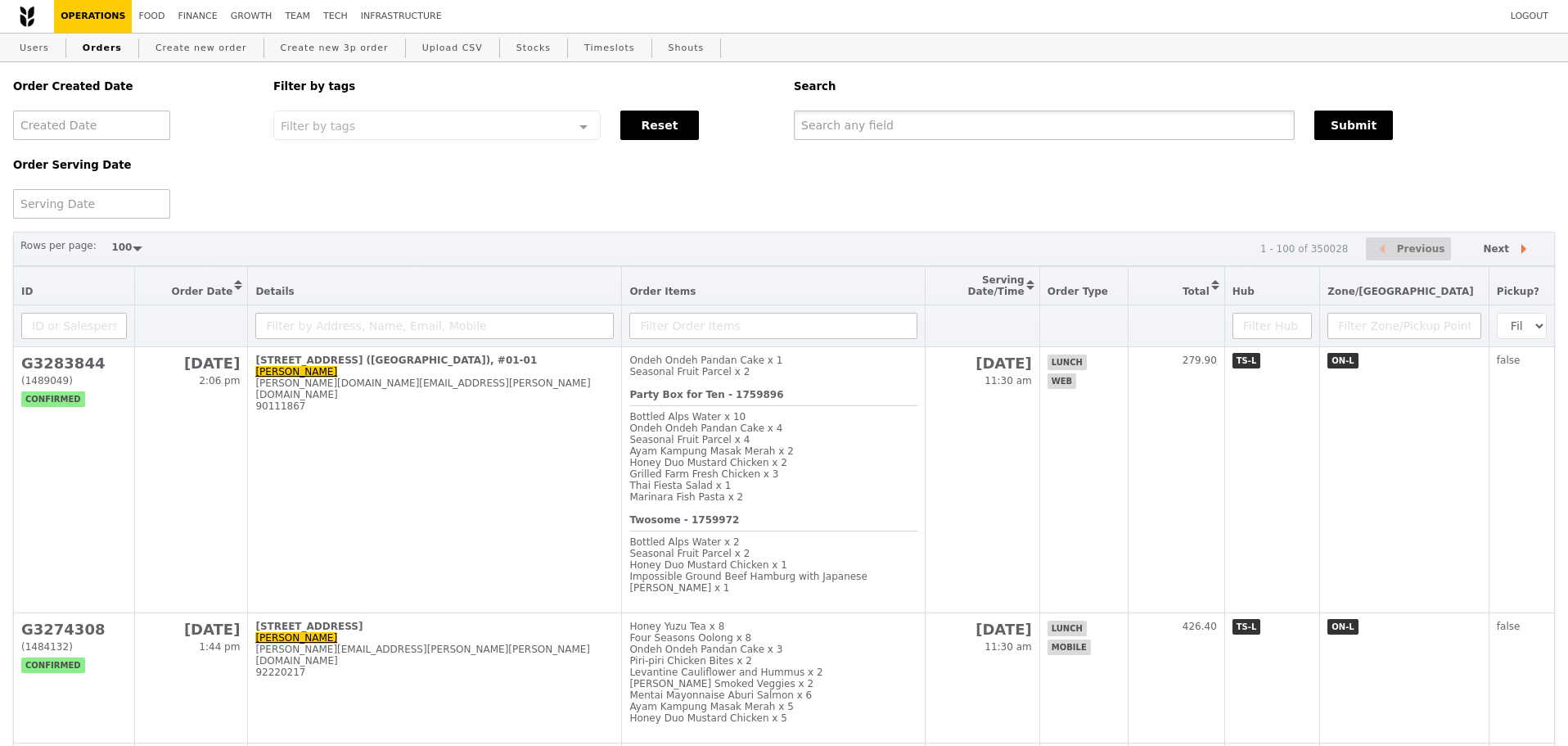
click at [937, 129] on input "text" at bounding box center [1044, 125] width 501 height 30
paste input "GA3282693"
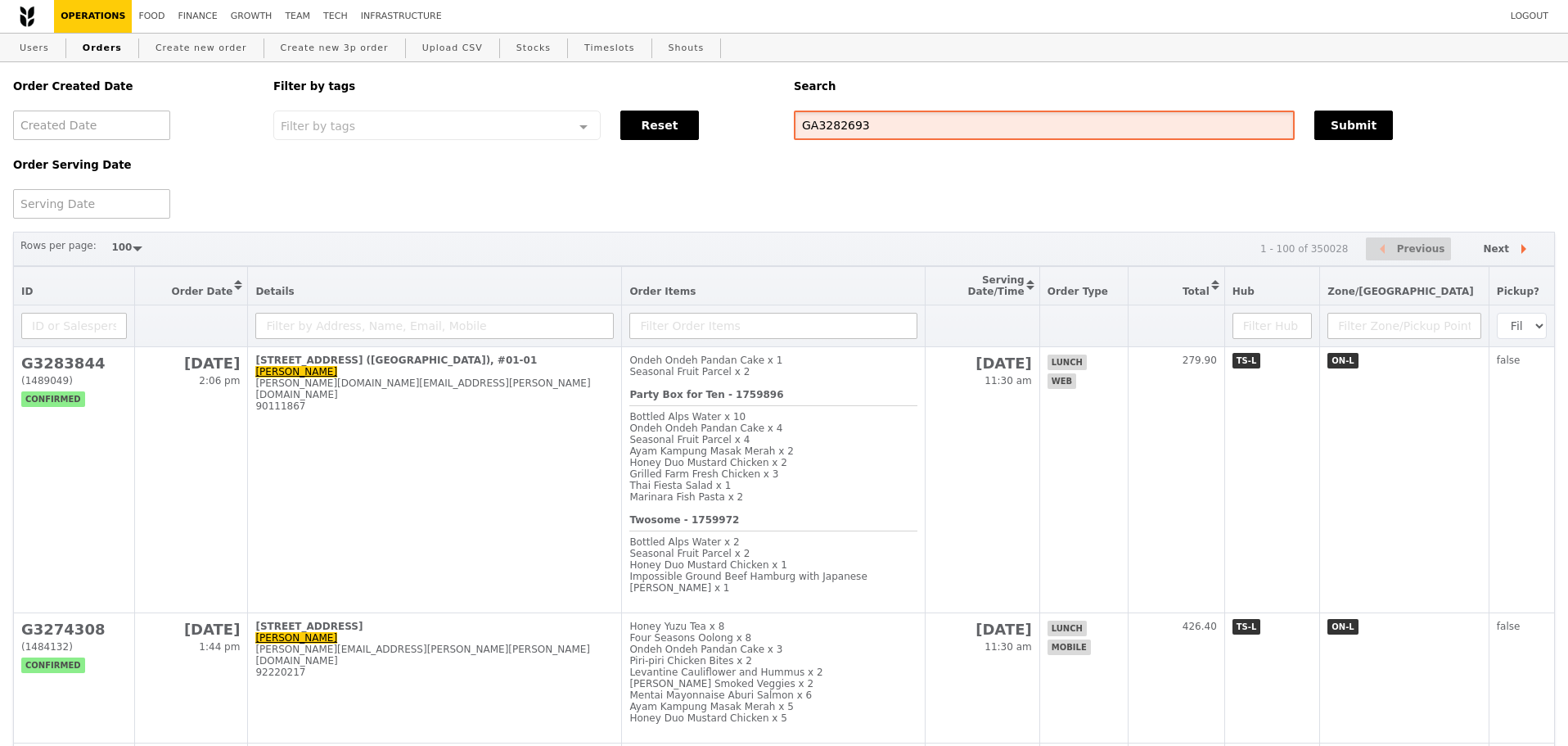
type input "GA3282693"
click at [1301, 129] on div "GA3282693" at bounding box center [1044, 125] width 520 height 30
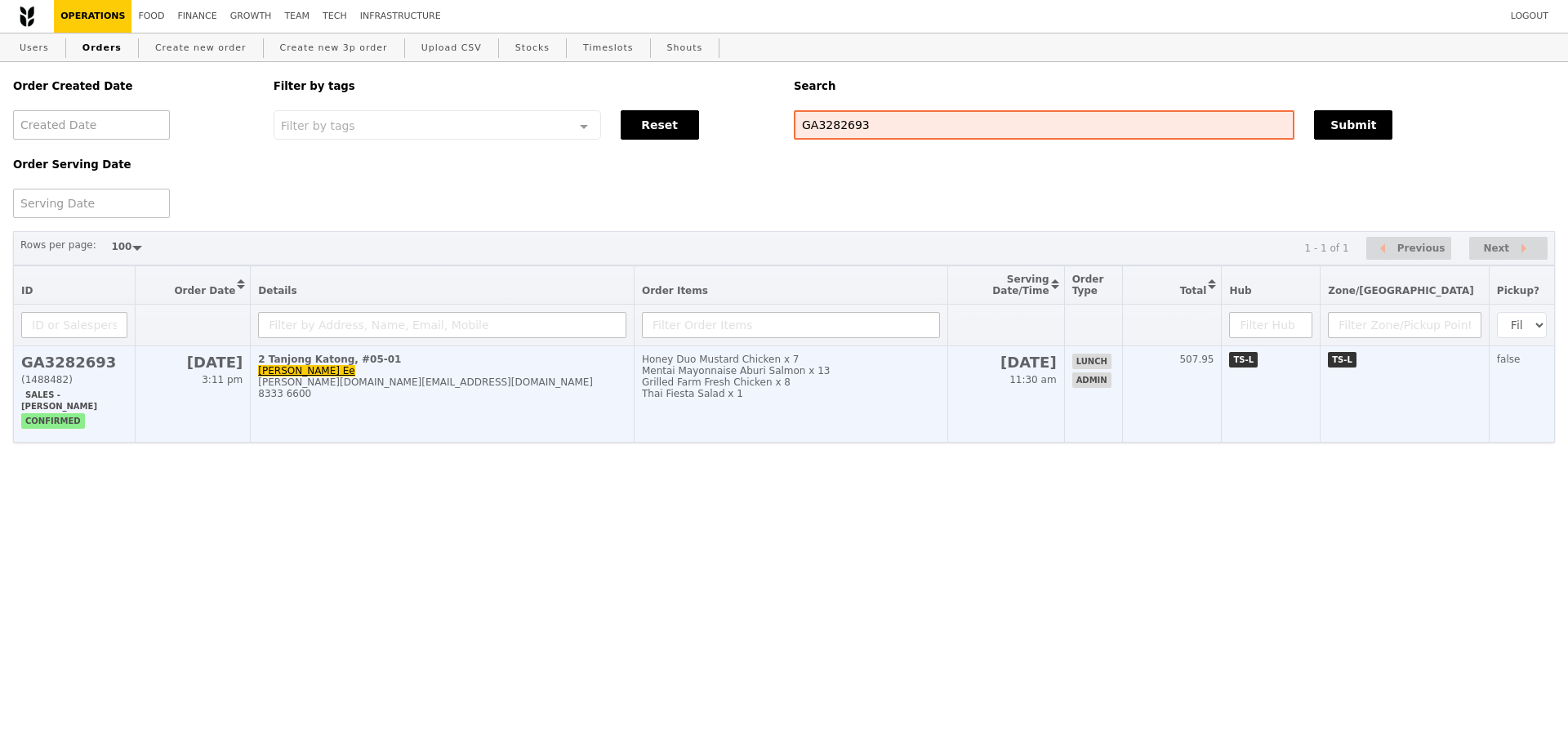
click at [775, 365] on div "Honey Duo Mustard Chicken x 7" at bounding box center [791, 360] width 298 height 12
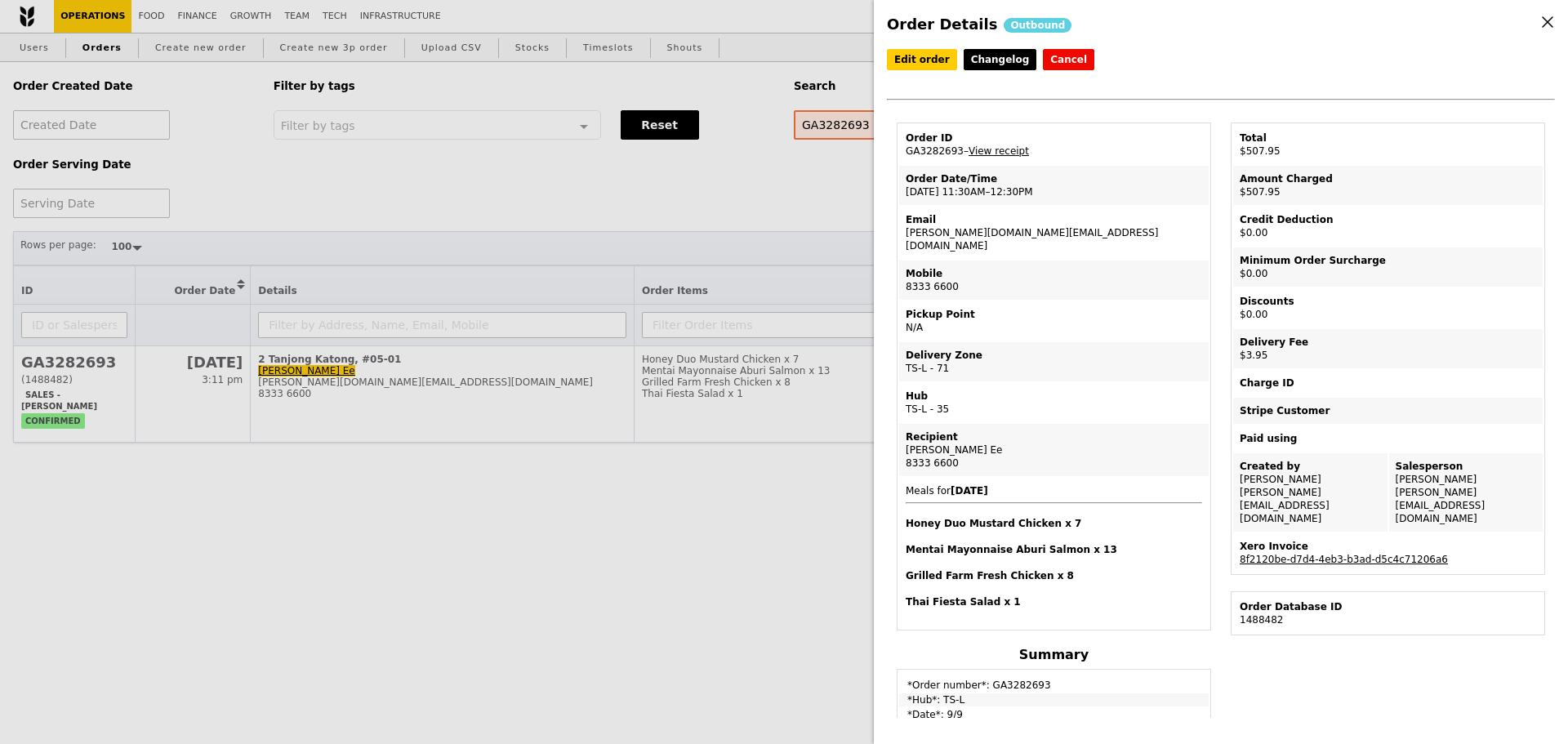
click at [774, 225] on div "Order Details Outbound Edit order Changelog Cancel Order ID GA3282693 – View re…" at bounding box center [784, 372] width 1568 height 744
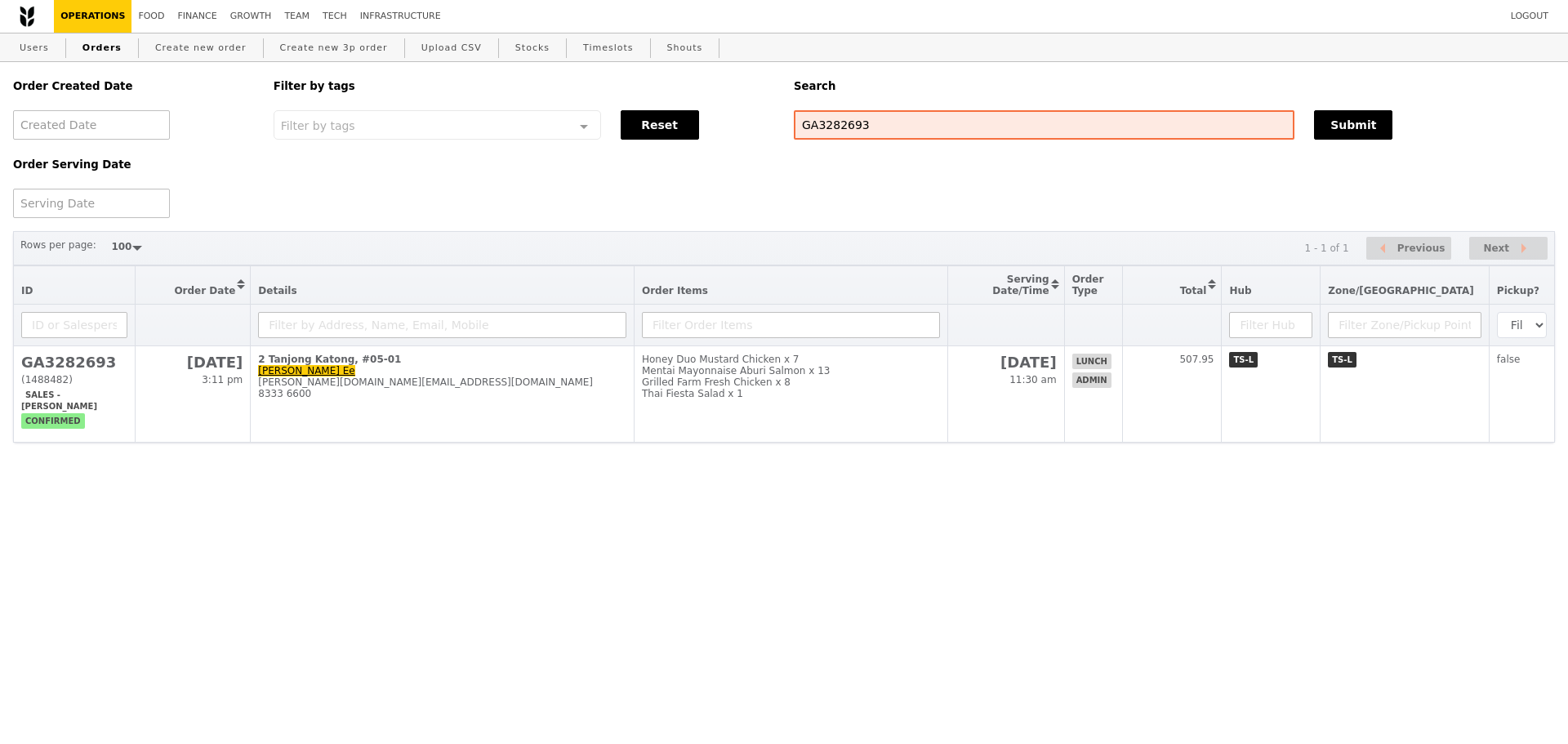
click at [971, 65] on div "Search" at bounding box center [1174, 86] width 780 height 48
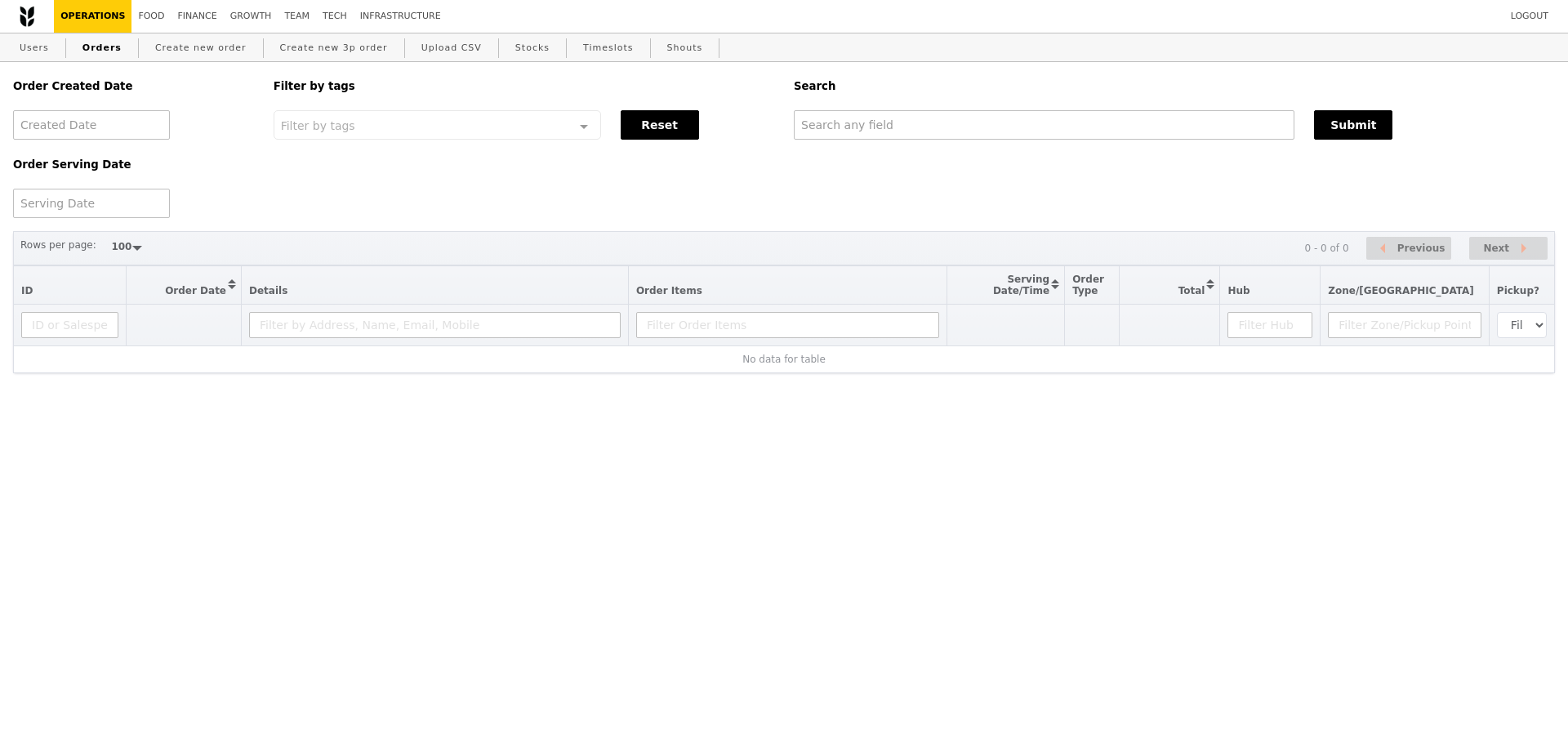
select select "100"
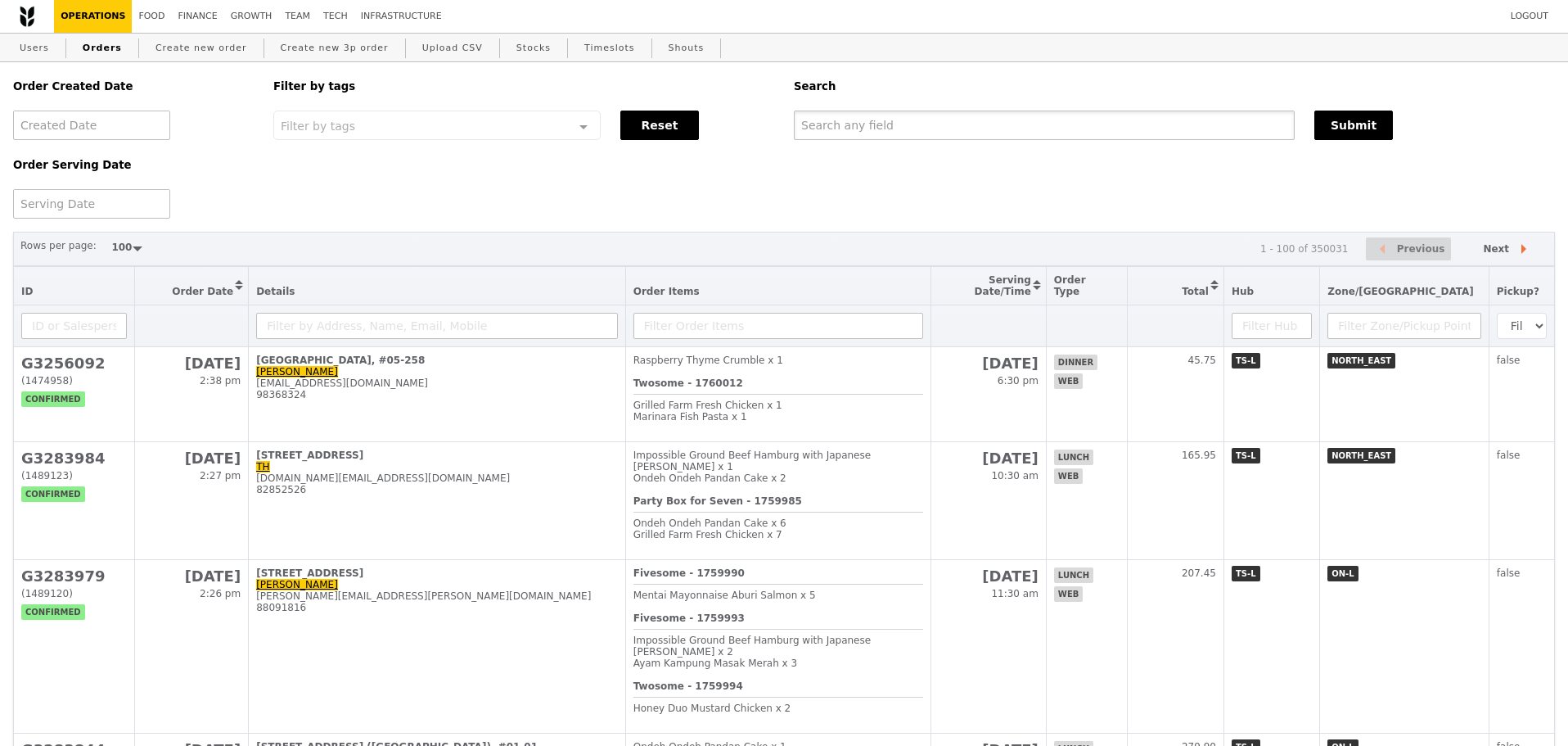
click at [1110, 115] on input "text" at bounding box center [1044, 125] width 501 height 30
drag, startPoint x: 1103, startPoint y: 117, endPoint x: 1006, endPoint y: 129, distance: 97.7
click at [1006, 129] on input "text" at bounding box center [1044, 125] width 501 height 30
paste input "G3283979"
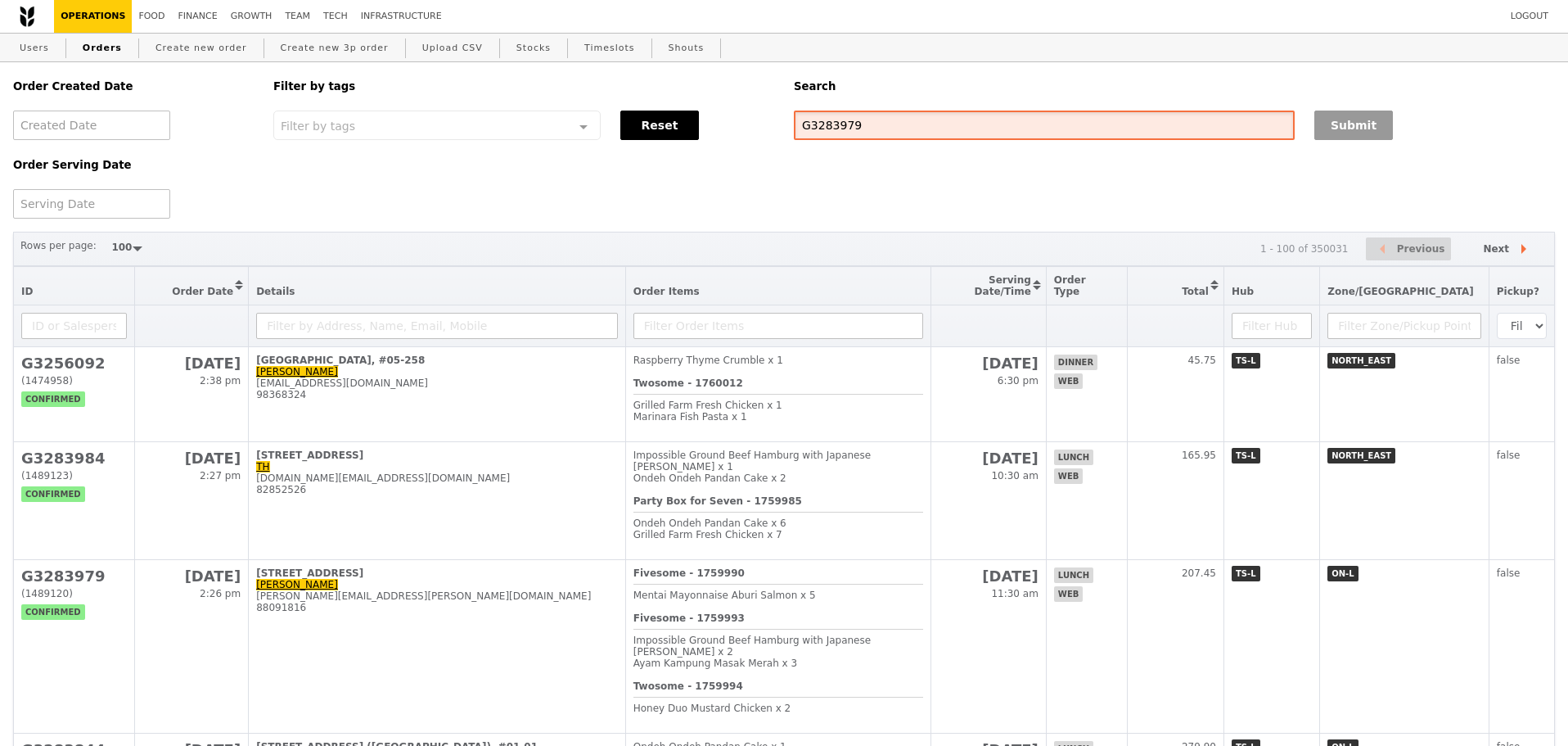
type input "G3283979"
click at [1351, 128] on button "Submit" at bounding box center [1353, 125] width 79 height 30
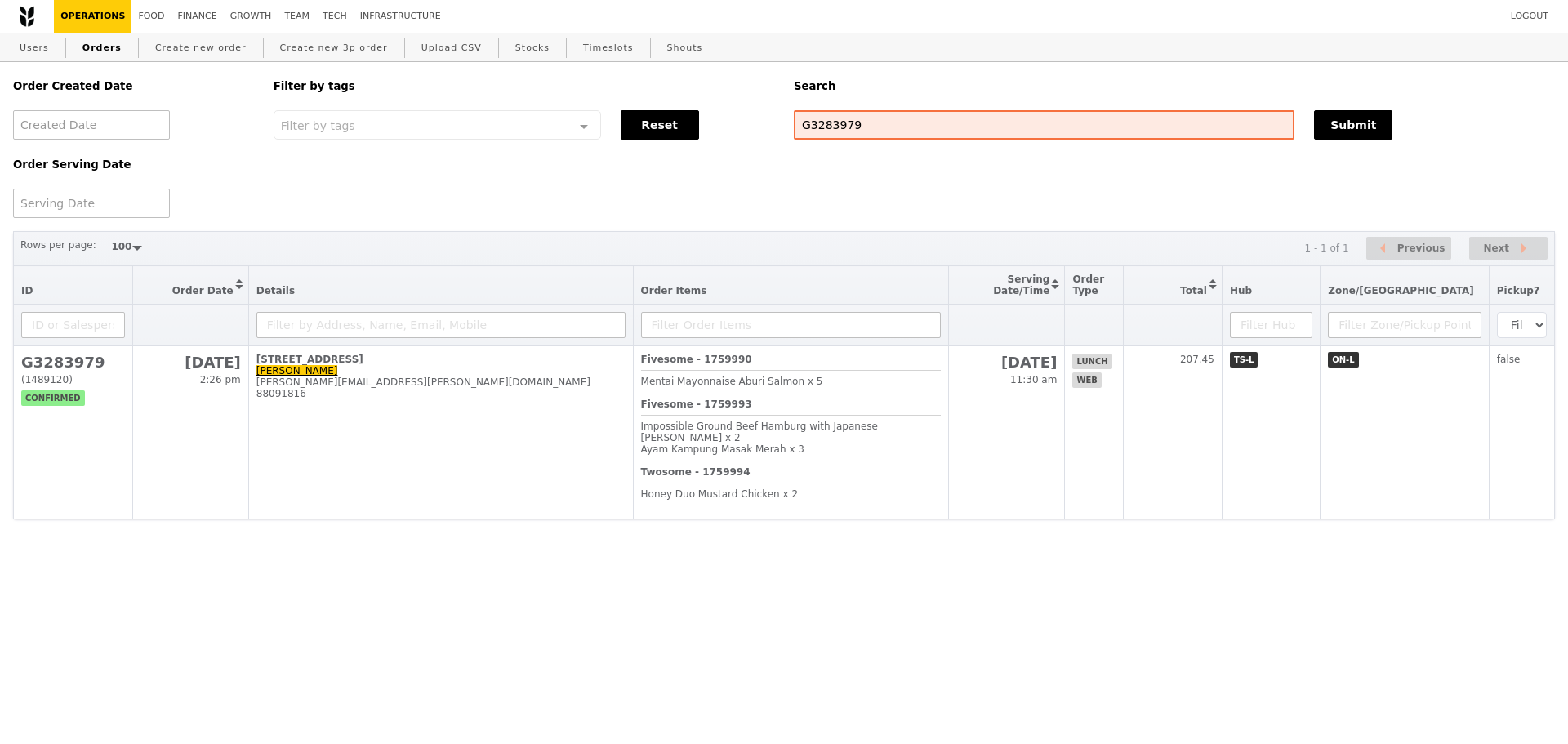
click at [866, 199] on div "Order Created Date Order Serving Date Filter by tags Filter by tags Meal_Plan W…" at bounding box center [784, 140] width 1561 height 156
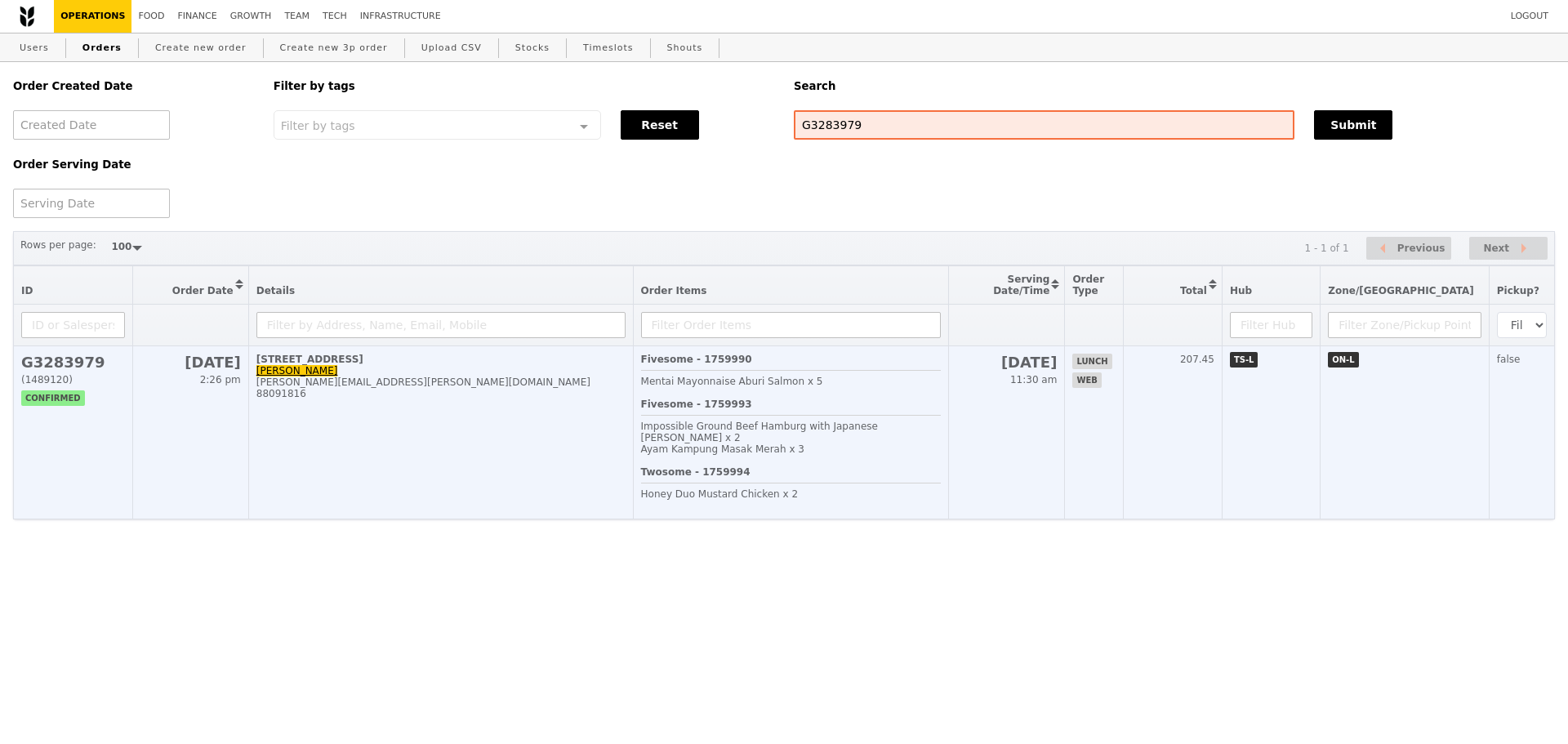
click at [765, 437] on span "Impossible Ground Beef Hamburg with Japanese [PERSON_NAME] x 2" at bounding box center [759, 431] width 237 height 23
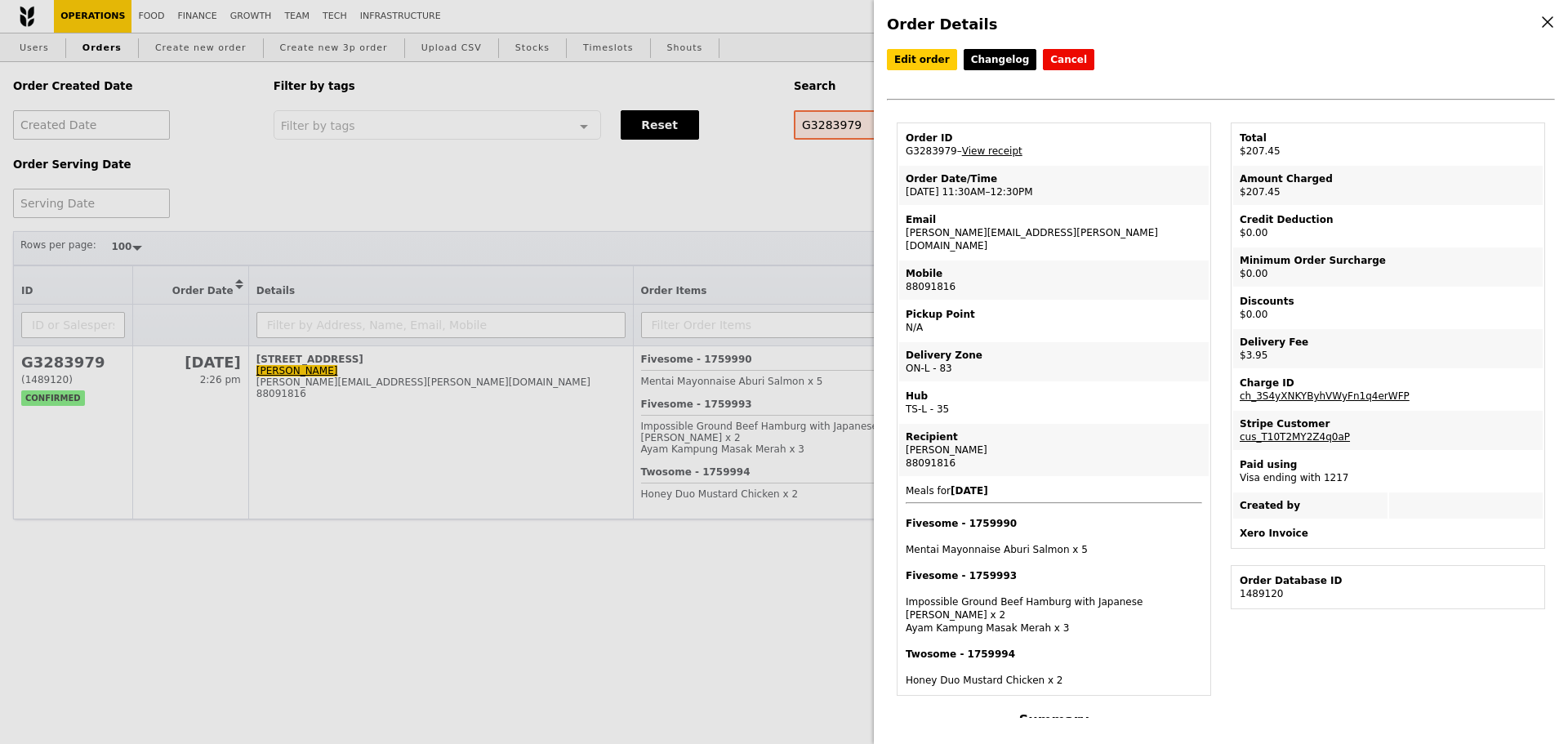
click at [1047, 349] on div "Delivery Zone" at bounding box center [1054, 356] width 297 height 13
